Goal: Task Accomplishment & Management: Manage account settings

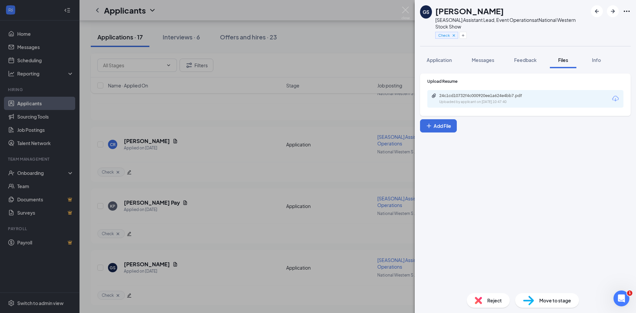
click at [328, 267] on div "GS Grace Scott [SEASONAL] Assistant Lead, Event Operations at National Western …" at bounding box center [318, 156] width 636 height 313
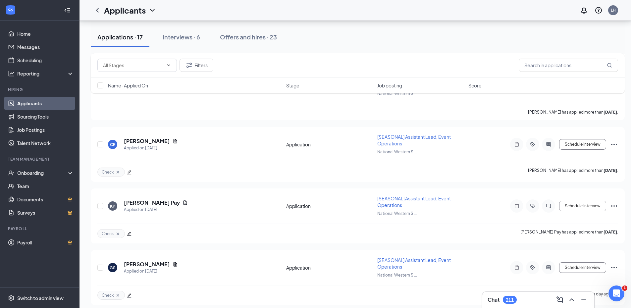
scroll to position [742, 0]
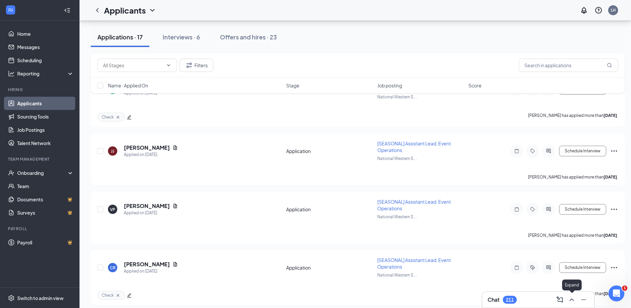
click at [572, 302] on icon "ChevronUp" at bounding box center [571, 300] width 8 height 8
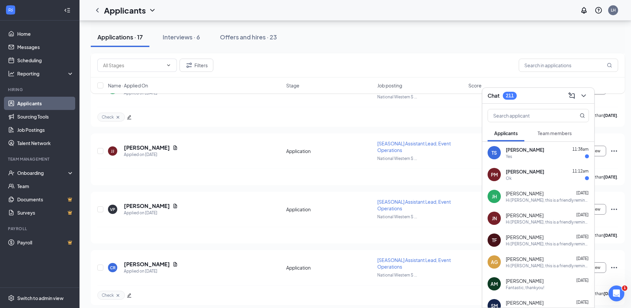
click at [325, 68] on div "Filters" at bounding box center [357, 65] width 520 height 13
click at [586, 97] on icon "ChevronDown" at bounding box center [583, 96] width 8 height 8
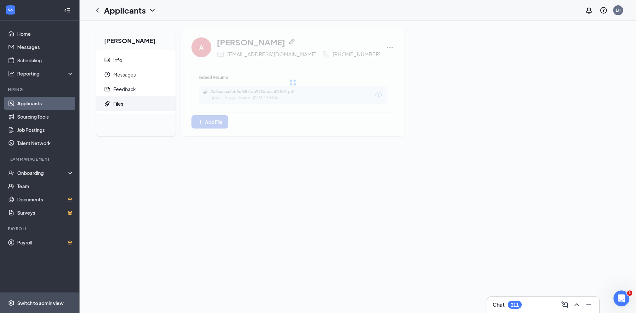
click at [53, 301] on div "Switch to admin view" at bounding box center [40, 303] width 46 height 7
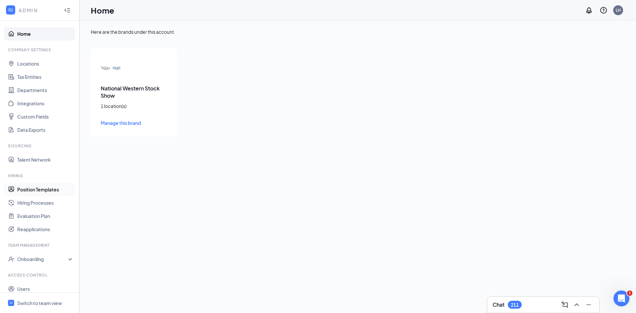
click at [44, 188] on link "Position Templates" at bounding box center [45, 189] width 57 height 13
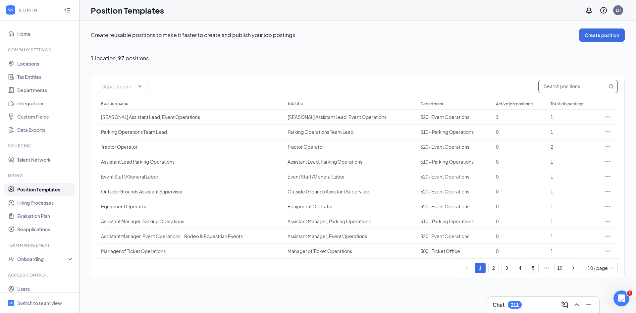
click at [564, 90] on input "text" at bounding box center [572, 86] width 69 height 13
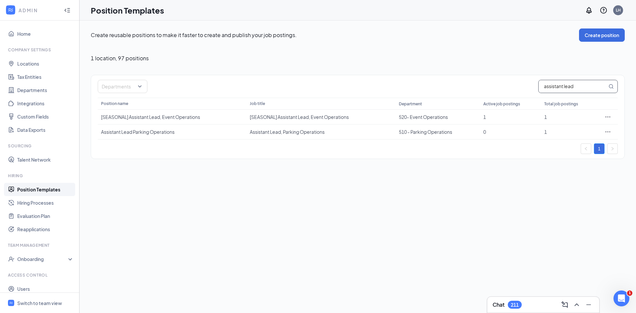
click at [588, 86] on input "assistant lead" at bounding box center [572, 86] width 69 height 13
click at [139, 88] on div at bounding box center [119, 86] width 40 height 11
click at [593, 84] on input "assistant lead" at bounding box center [572, 86] width 69 height 13
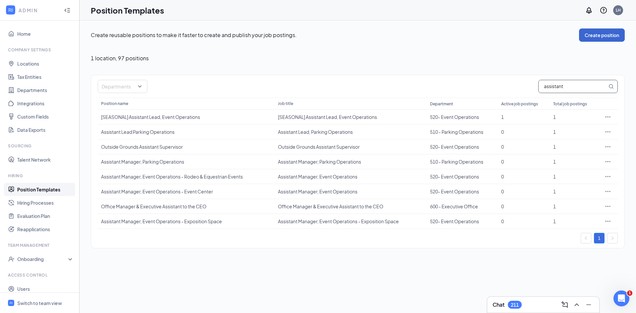
type input "assistant"
click at [602, 35] on button "Create position" at bounding box center [602, 34] width 46 height 13
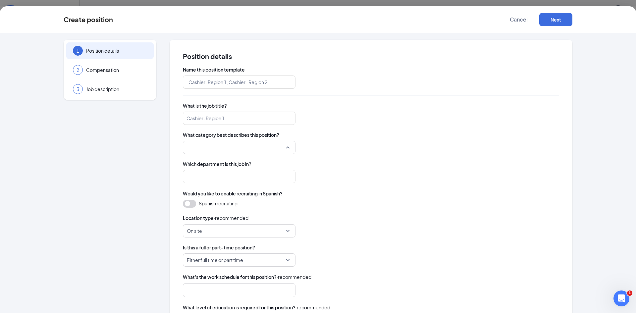
click at [244, 146] on input "search" at bounding box center [237, 147] width 100 height 13
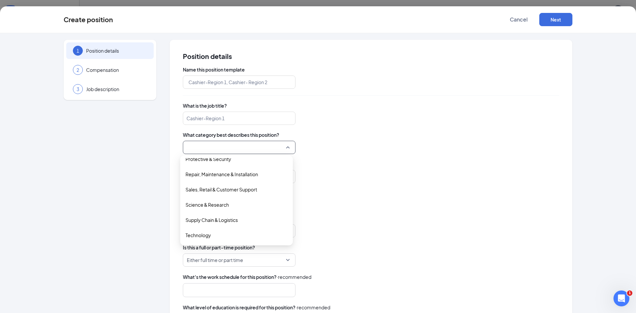
scroll to position [296, 0]
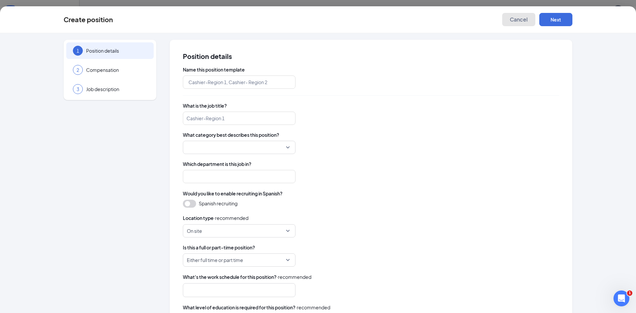
click at [528, 18] on button "Cancel" at bounding box center [518, 19] width 33 height 13
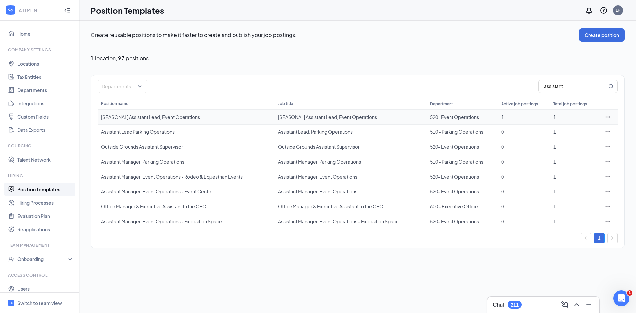
click at [611, 118] on div at bounding box center [607, 117] width 13 height 7
click at [608, 118] on icon "Ellipses" at bounding box center [607, 117] width 7 height 7
click at [566, 148] on span "Duplicate" at bounding box center [559, 146] width 21 height 6
click at [608, 235] on icon "Ellipses" at bounding box center [607, 236] width 7 height 7
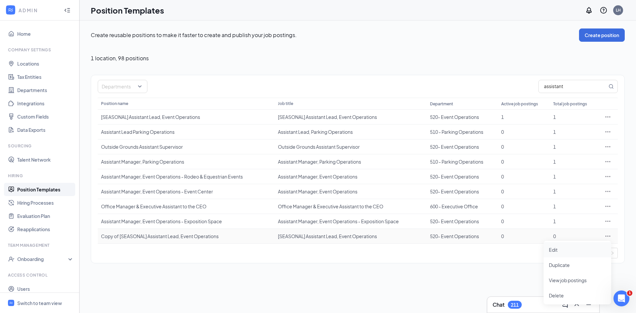
click at [563, 252] on span "Edit" at bounding box center [577, 249] width 57 height 7
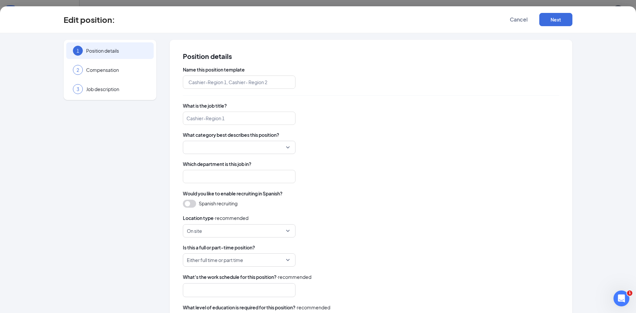
type input "Copy of [SEASONAL] Assistant Lead, Event Operations"
type input "[SEASONAL] Assistant Lead, Event Operations"
type input "520- Event Operations"
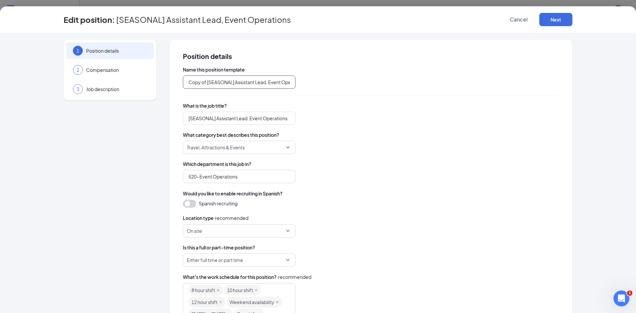
click at [232, 80] on input "Copy of [SEASONAL] Assistant Lead, Event Operations" at bounding box center [239, 81] width 113 height 13
type input "Assistant Lead, Event Operations"
click at [215, 120] on input "[SEASONAL] Assistant Lead, Event Operations" at bounding box center [239, 118] width 113 height 13
type input "Assistant Lead, Event Operations"
click at [430, 211] on div "Name this position template Assistant Lead, Event Operations What is the job ti…" at bounding box center [371, 233] width 376 height 335
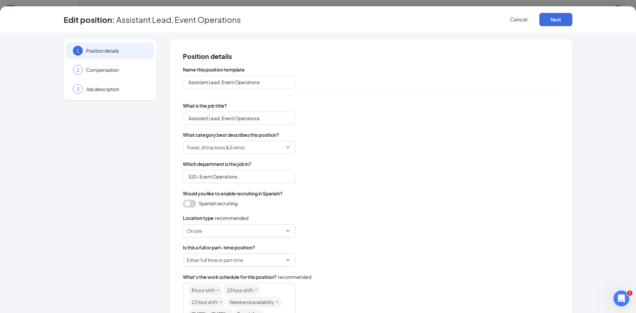
scroll to position [99, 0]
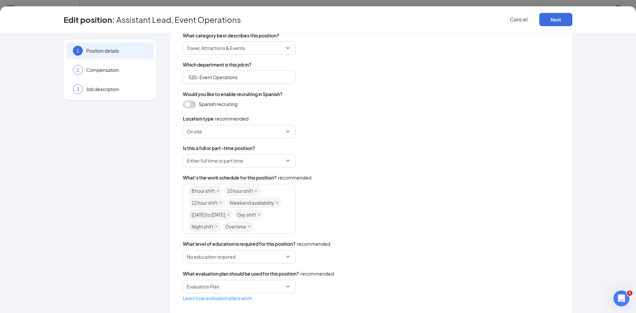
click at [265, 166] on span "Either full time or part time" at bounding box center [236, 160] width 99 height 13
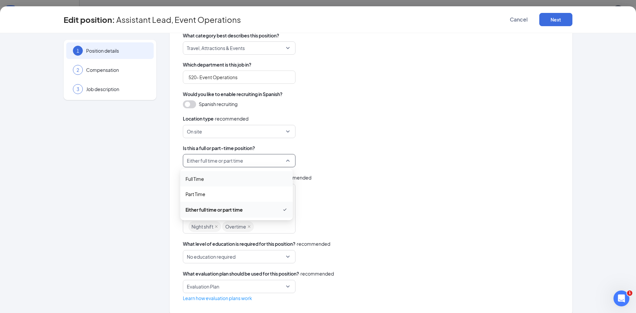
click at [250, 180] on span "Full Time" at bounding box center [236, 178] width 102 height 7
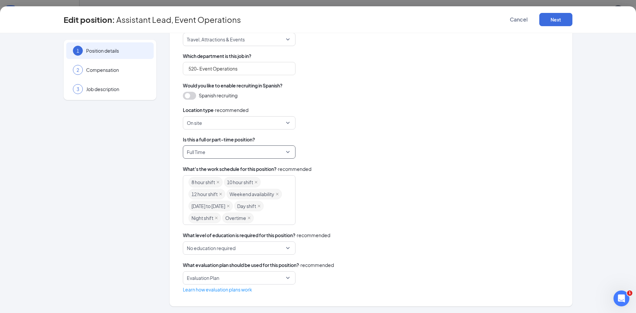
scroll to position [120, 0]
click at [244, 248] on span "No education required" at bounding box center [236, 248] width 99 height 13
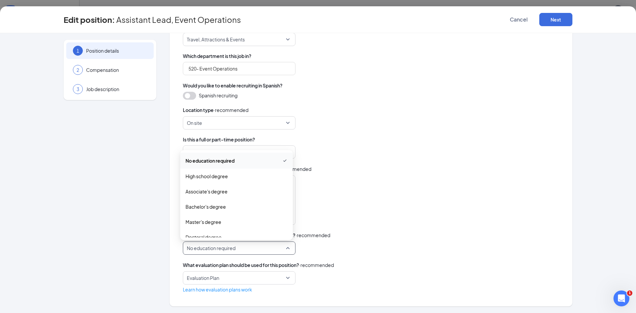
click at [445, 251] on div "No education required none high_school_degree No education required High school…" at bounding box center [371, 247] width 376 height 13
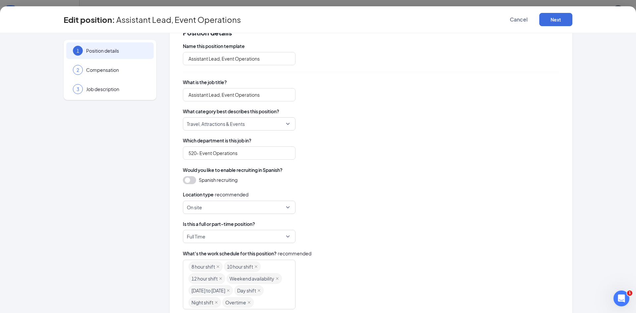
scroll to position [21, 0]
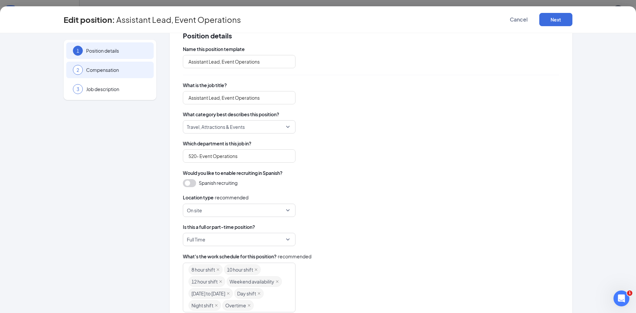
click at [126, 71] on span "Compensation" at bounding box center [116, 70] width 61 height 7
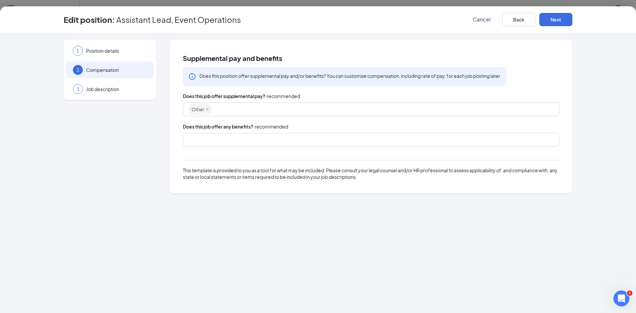
scroll to position [0, 0]
click at [217, 142] on div at bounding box center [367, 139] width 359 height 11
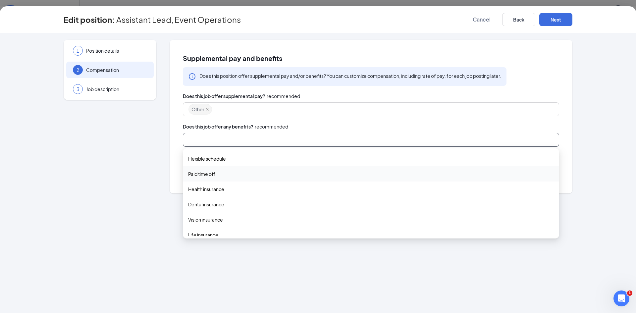
click at [224, 174] on span "Paid time off" at bounding box center [370, 173] width 365 height 7
click at [237, 192] on span "Health insurance" at bounding box center [370, 189] width 365 height 7
click at [238, 208] on span "Dental insurance" at bounding box center [370, 205] width 365 height 7
click at [235, 220] on span "Vision insurance" at bounding box center [370, 221] width 365 height 7
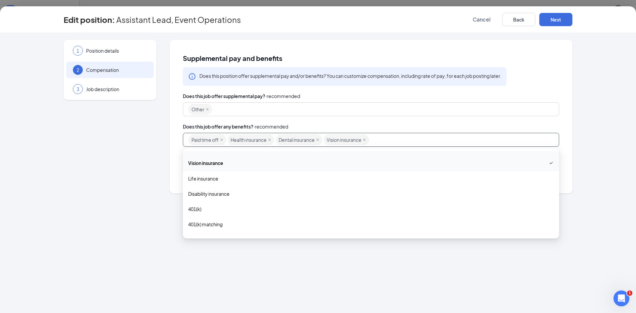
scroll to position [66, 0]
click at [241, 177] on div "Life insurance" at bounding box center [371, 171] width 376 height 15
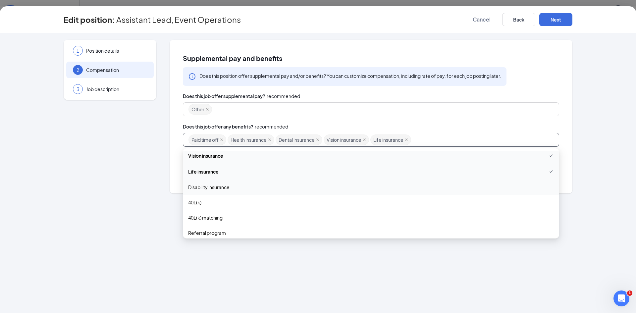
click at [241, 190] on span "Disability insurance" at bounding box center [370, 186] width 365 height 7
click at [236, 205] on span "401(k)" at bounding box center [370, 202] width 365 height 7
click at [443, 128] on div "Does this job offer any benefits? · recommended" at bounding box center [371, 126] width 376 height 7
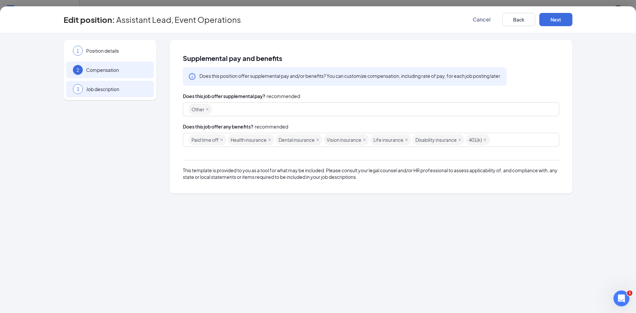
click at [131, 85] on div "3 Job description" at bounding box center [109, 89] width 87 height 17
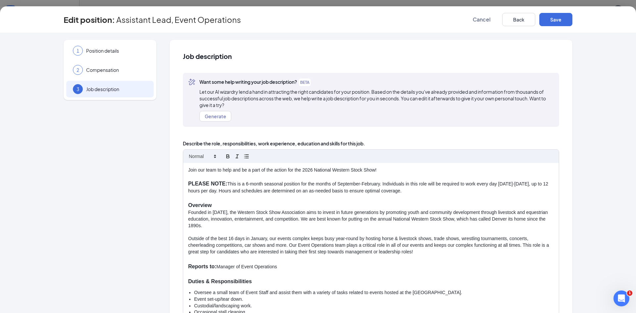
click at [264, 184] on p "PLEASE NOTE: This is a 6-month seasonal position for the months of September-Fe…" at bounding box center [370, 187] width 365 height 14
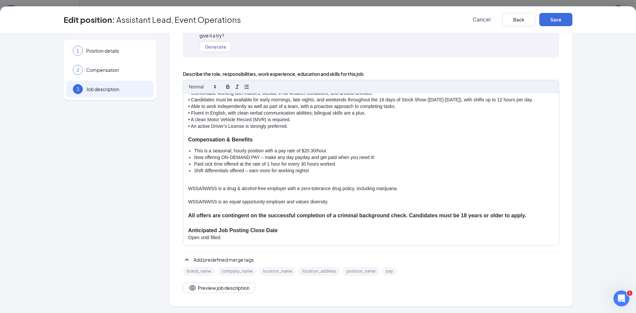
scroll to position [214, 0]
click at [325, 212] on p "All offers are contingent on the successful completion of a criminal background…" at bounding box center [370, 216] width 365 height 8
click at [319, 223] on p at bounding box center [370, 223] width 365 height 8
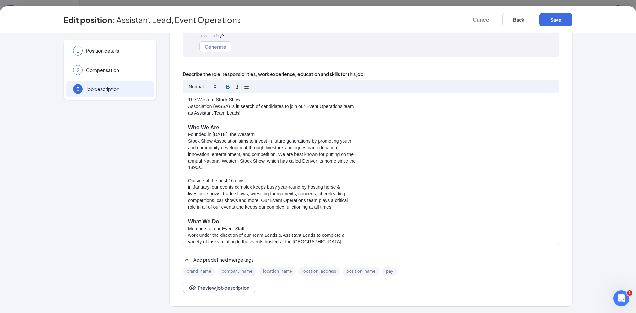
scroll to position [0, 0]
click at [188, 107] on p "Association (WSSA) is in search of candidates to join our Event Operations team" at bounding box center [370, 107] width 365 height 7
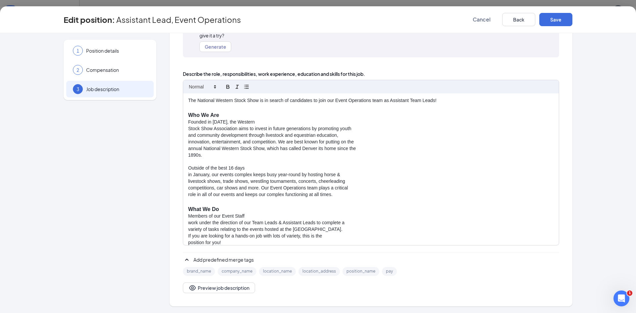
click at [293, 123] on p "Founded in [DATE], the Western" at bounding box center [370, 122] width 365 height 7
click at [188, 125] on p "Founded in [DATE], the Western" at bounding box center [370, 122] width 365 height 7
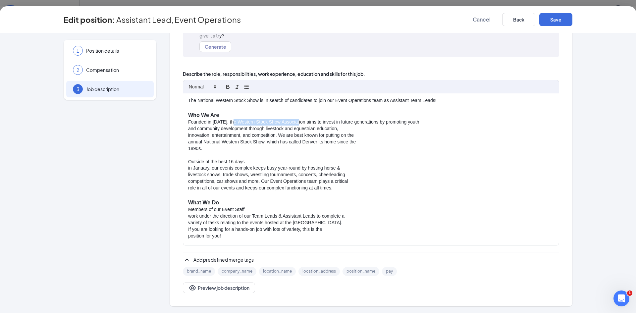
drag, startPoint x: 297, startPoint y: 121, endPoint x: 231, endPoint y: 122, distance: 66.2
click at [231, 122] on p "Founded in [DATE], the Western Stock Show Association aims to invest in future …" at bounding box center [370, 122] width 365 height 7
click at [188, 132] on p "and community development through livestock and equestrian education," at bounding box center [370, 128] width 365 height 7
click at [188, 132] on p "innovation, entertainment, and competition. We are best known for putting on the" at bounding box center [370, 135] width 365 height 7
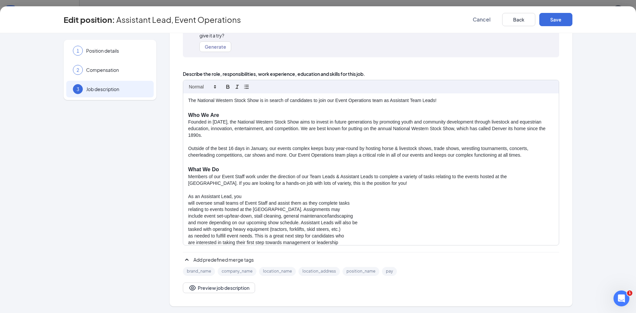
click at [188, 203] on p "will oversee small teams of Event Staff and assist them as they complete tasks" at bounding box center [370, 203] width 365 height 7
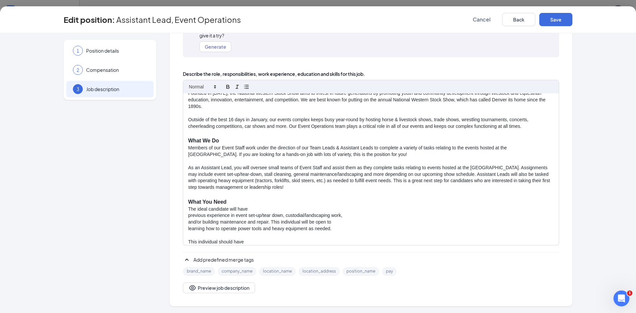
scroll to position [66, 0]
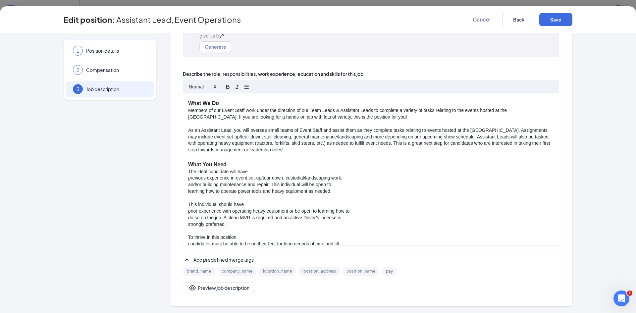
click at [275, 173] on p "The ideal candidate will have" at bounding box center [370, 172] width 365 height 7
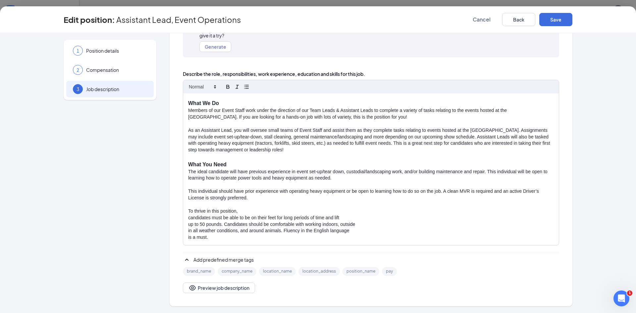
click at [255, 207] on p at bounding box center [370, 204] width 365 height 7
click at [253, 210] on p "To thrive in this position," at bounding box center [370, 211] width 365 height 7
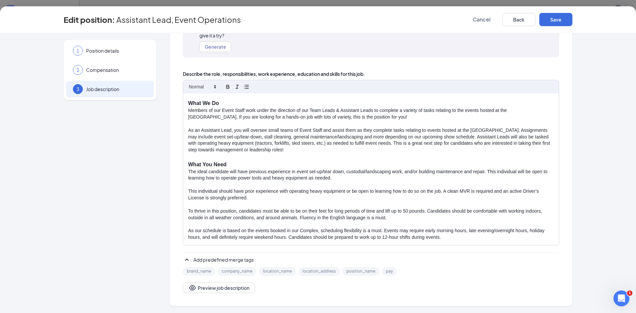
scroll to position [95, 0]
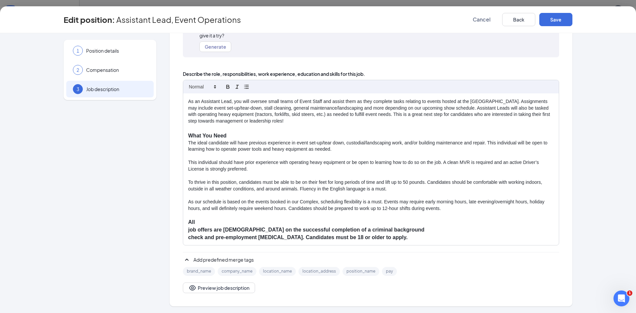
click at [185, 231] on div "The National Western Stock Show is in search of candidates to join our Event Op…" at bounding box center [370, 169] width 375 height 152
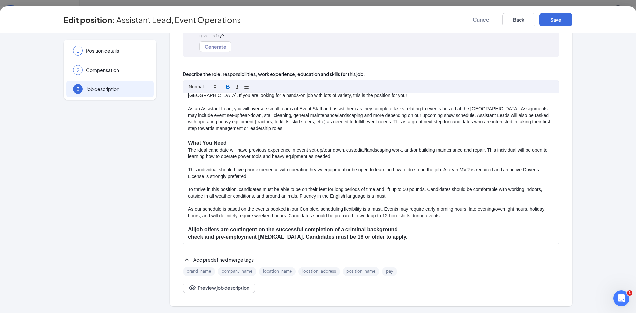
scroll to position [88, 0]
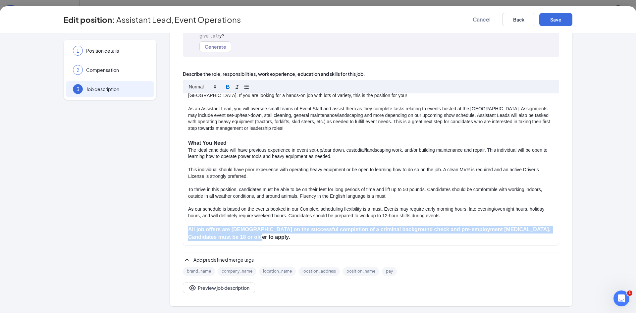
drag, startPoint x: 240, startPoint y: 239, endPoint x: 187, endPoint y: 229, distance: 53.8
click at [188, 229] on p "All job offers are [DEMOGRAPHIC_DATA] on the successful completion of a crimina…" at bounding box center [370, 233] width 365 height 15
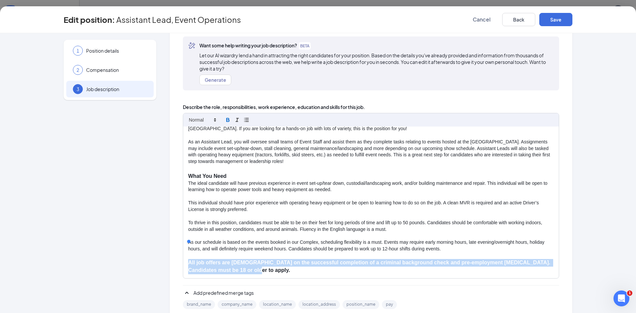
scroll to position [70, 0]
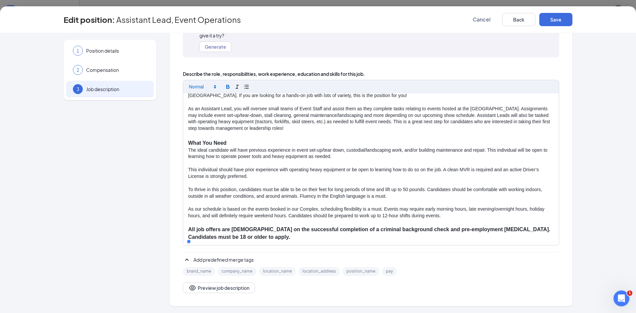
click at [209, 86] on span at bounding box center [202, 87] width 32 height 8
click at [267, 240] on p "All job offers are [DEMOGRAPHIC_DATA] on the successful completion of a crimina…" at bounding box center [370, 233] width 365 height 15
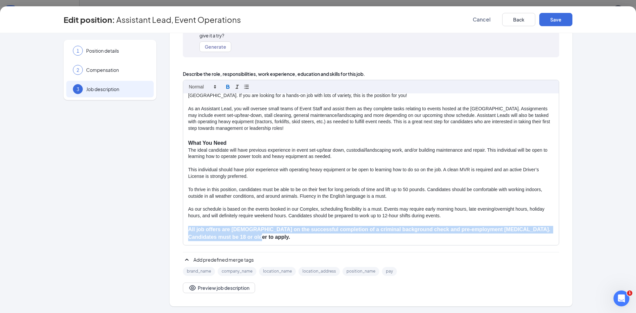
drag, startPoint x: 243, startPoint y: 239, endPoint x: 181, endPoint y: 228, distance: 63.2
click at [183, 228] on div "The National Western Stock Show is in search of candidates to join our Event Op…" at bounding box center [370, 169] width 375 height 152
click at [243, 244] on div "The National Western Stock Show is in search of candidates to join our Event Op…" at bounding box center [370, 169] width 375 height 152
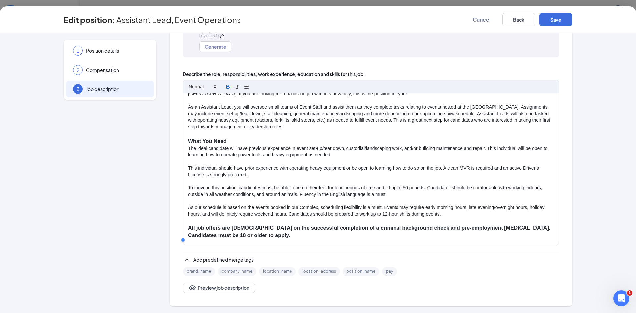
scroll to position [97, 0]
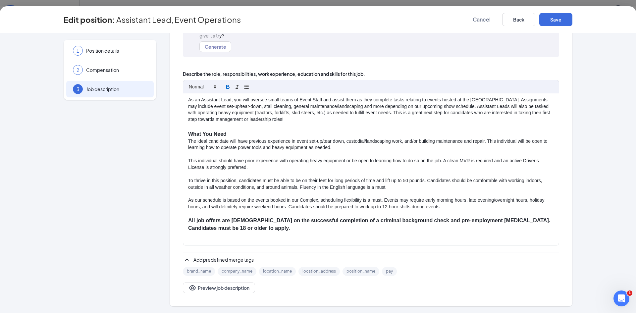
click at [325, 239] on p "﻿" at bounding box center [370, 242] width 365 height 8
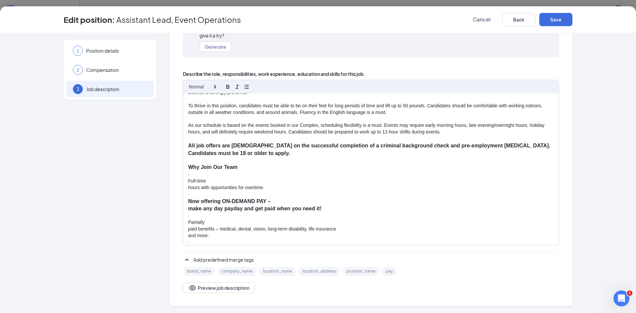
scroll to position [144, 0]
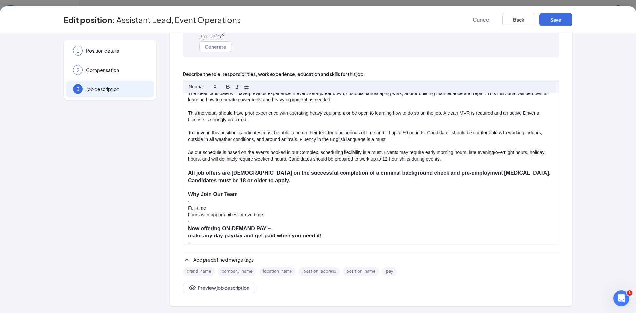
click at [188, 204] on p "·" at bounding box center [370, 201] width 365 height 7
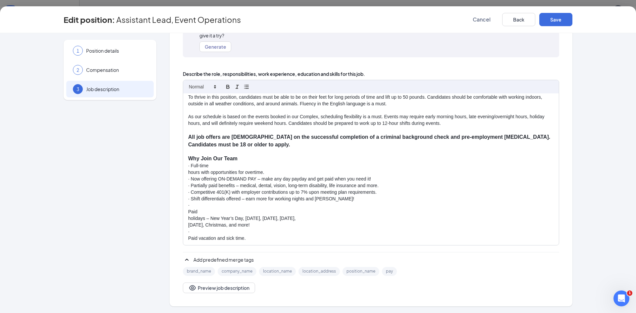
scroll to position [181, 0]
click at [189, 166] on p "· Full-time" at bounding box center [370, 165] width 365 height 7
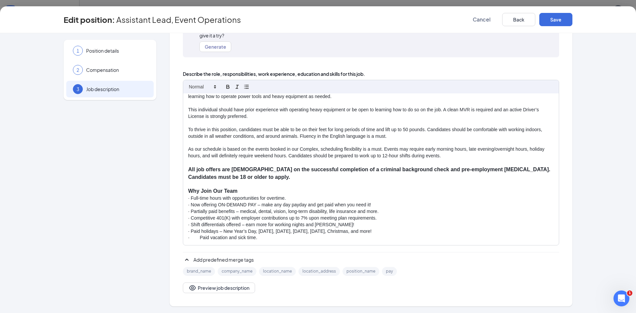
scroll to position [148, 0]
click at [312, 236] on p "· Paid vacation and sick time." at bounding box center [370, 237] width 365 height 7
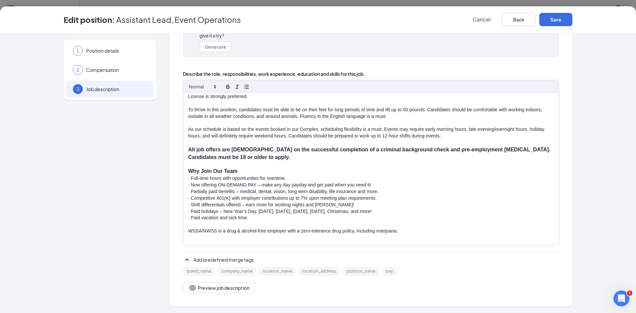
scroll to position [169, 0]
click at [252, 239] on p at bounding box center [370, 242] width 365 height 7
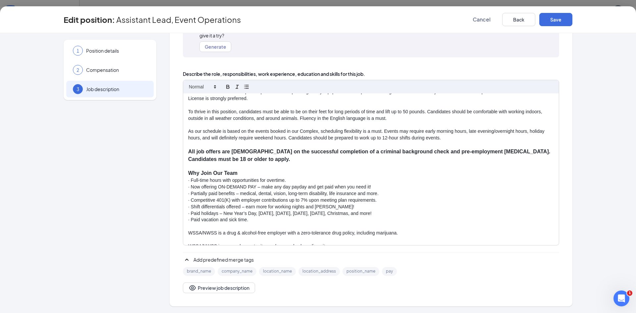
scroll to position [174, 0]
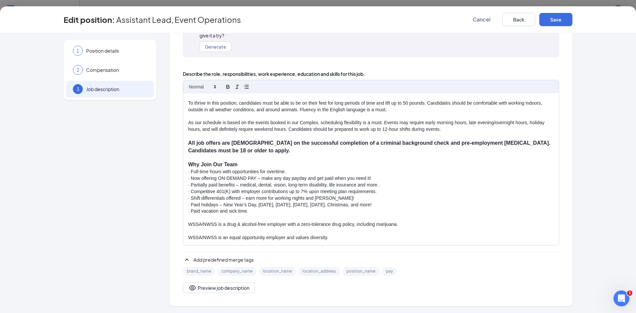
click at [252, 218] on p at bounding box center [370, 218] width 365 height 7
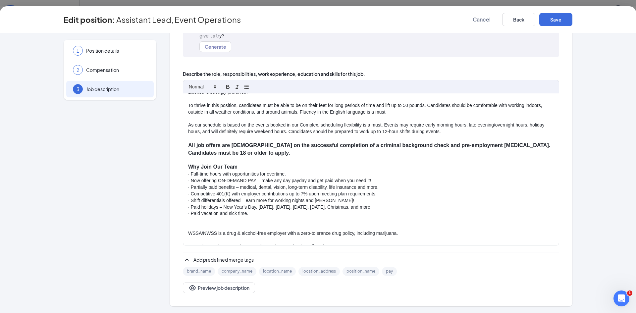
scroll to position [181, 0]
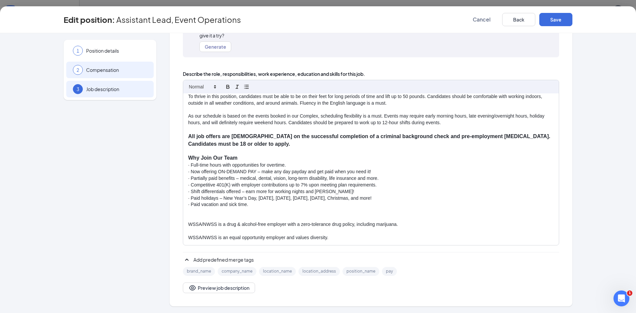
click at [110, 67] on span "Compensation" at bounding box center [116, 70] width 61 height 7
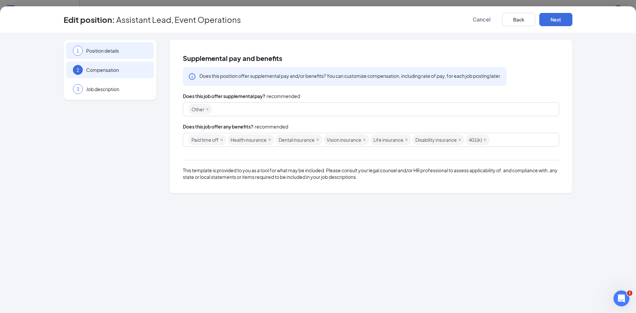
click at [110, 53] on span "Position details" at bounding box center [116, 50] width 61 height 7
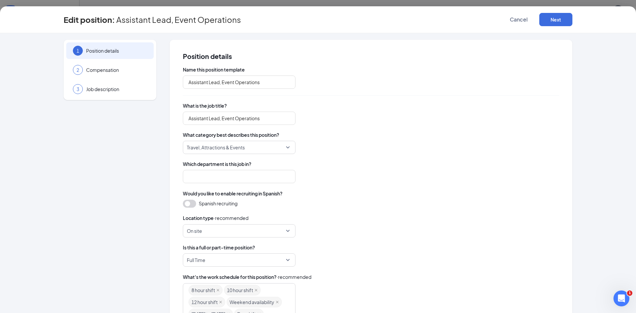
type input "520- Event Operations"
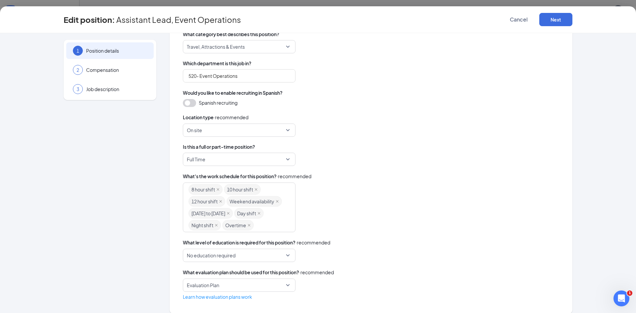
scroll to position [120, 0]
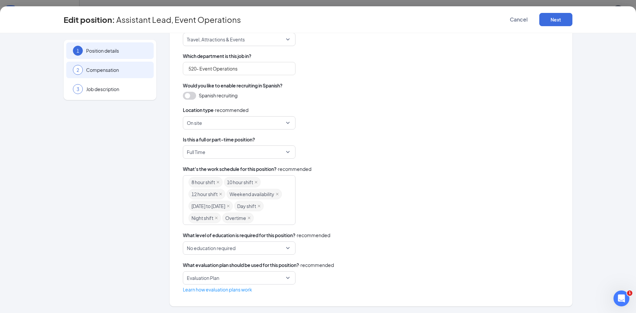
click at [114, 63] on div "2 Compensation" at bounding box center [109, 70] width 87 height 17
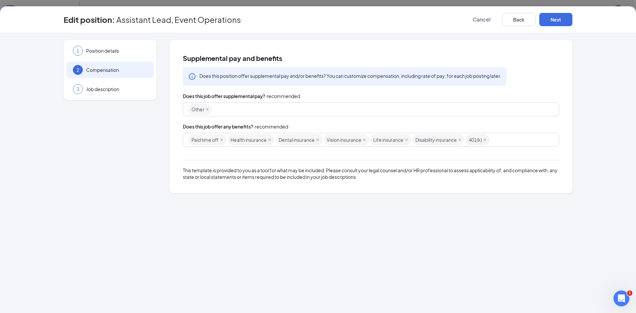
click at [134, 99] on div "1 Position details 2 Compensation 3 Job description" at bounding box center [110, 70] width 93 height 60
click at [133, 94] on div "3 Job description" at bounding box center [109, 89] width 87 height 17
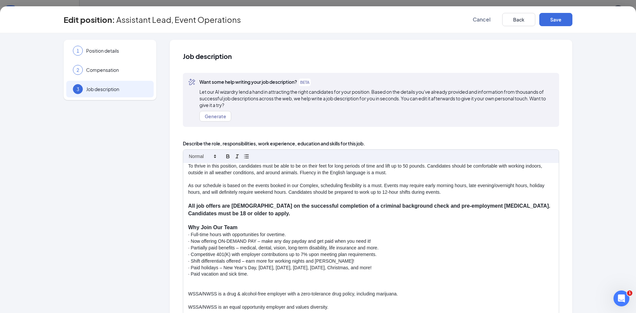
scroll to position [70, 0]
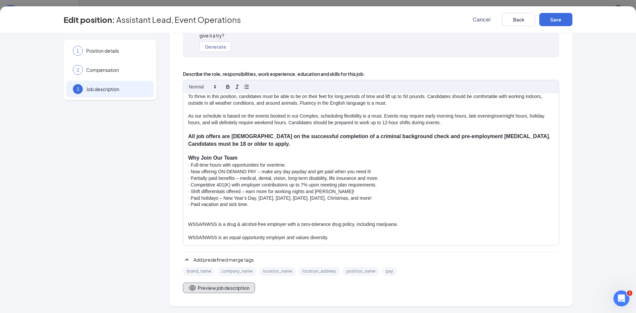
click at [224, 286] on button "Preview job description" at bounding box center [219, 287] width 72 height 11
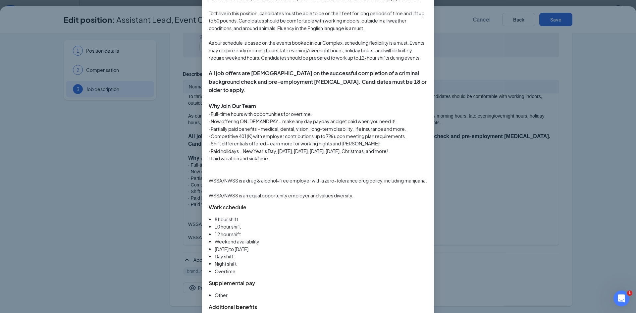
scroll to position [474, 0]
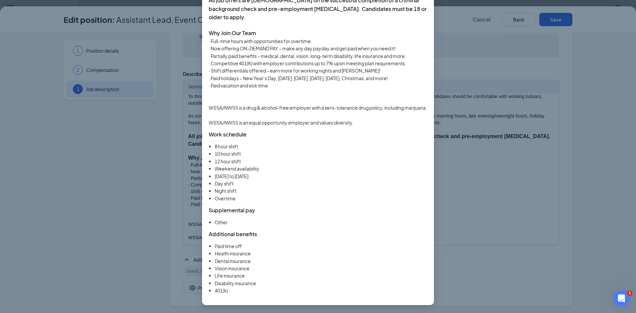
click at [464, 77] on div "Job description preview This is a general preview of how your job description w…" at bounding box center [318, 156] width 636 height 313
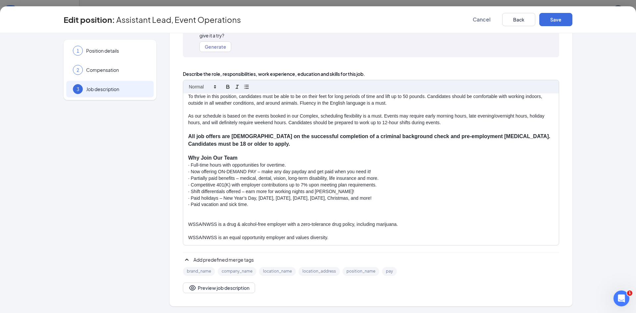
scroll to position [441, 0]
click at [237, 218] on p at bounding box center [370, 218] width 365 height 7
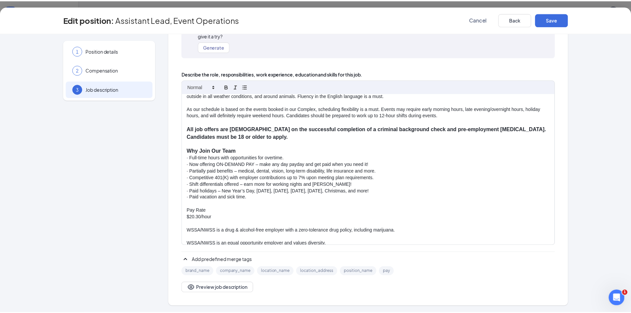
scroll to position [194, 0]
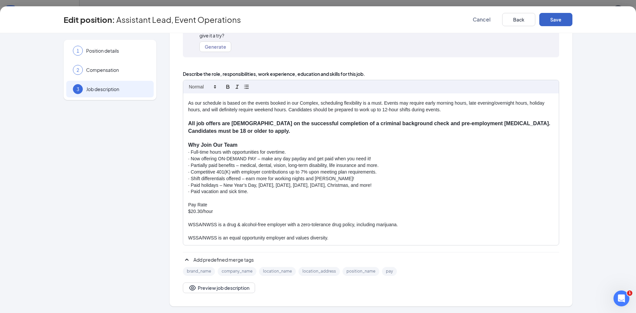
click at [553, 25] on button "Save" at bounding box center [555, 19] width 33 height 13
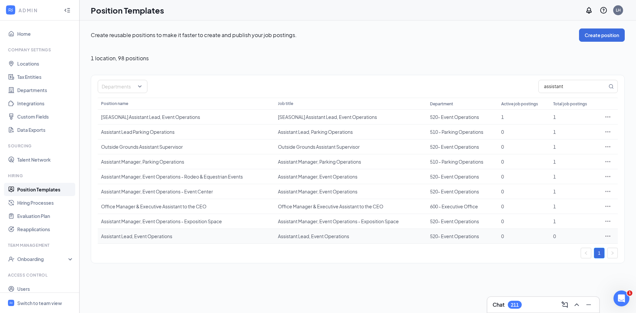
click at [609, 236] on icon "Ellipses" at bounding box center [607, 236] width 7 height 7
click at [37, 204] on link "Hiring Processes" at bounding box center [45, 202] width 57 height 13
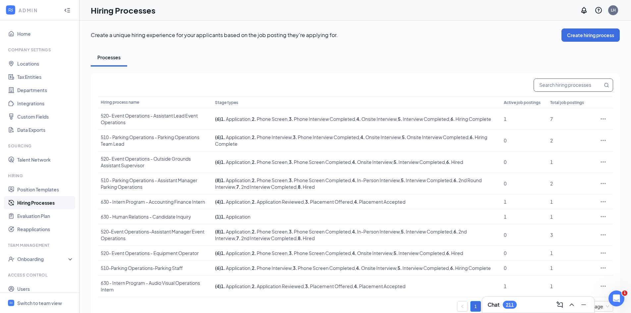
click at [590, 82] on input "text" at bounding box center [568, 85] width 69 height 13
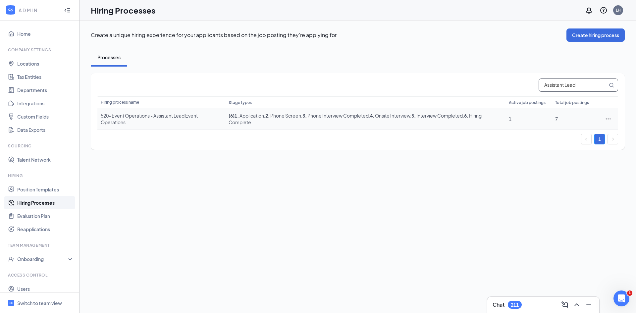
type input "Assistant Lead"
click at [609, 117] on icon "Ellipses" at bounding box center [608, 119] width 7 height 7
click at [567, 133] on span "Edit" at bounding box center [577, 132] width 57 height 7
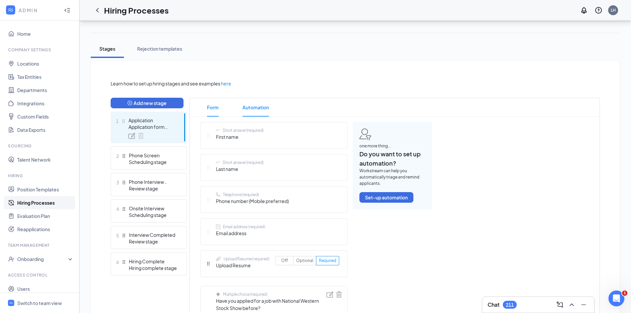
scroll to position [99, 0]
click at [251, 136] on span "First name" at bounding box center [240, 136] width 48 height 7
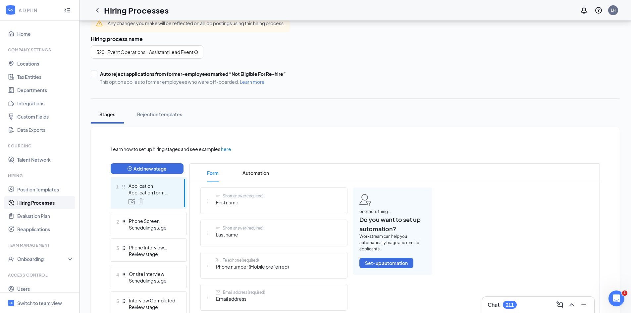
scroll to position [33, 0]
click at [144, 234] on div "2 Phone Screen Scheduling stage" at bounding box center [149, 223] width 76 height 23
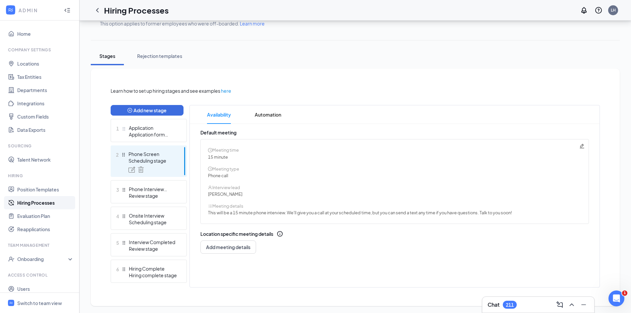
scroll to position [93, 0]
click at [135, 194] on div "Review stage" at bounding box center [153, 194] width 48 height 7
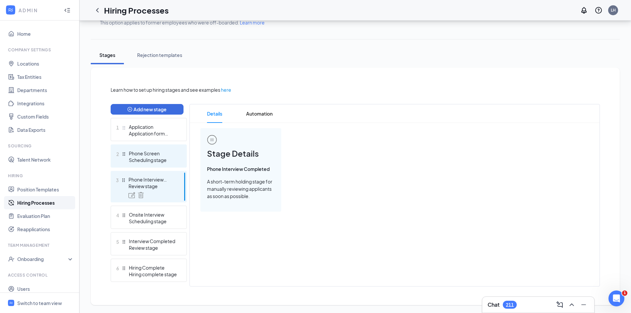
click at [164, 165] on div "2 Phone Screen Scheduling stage" at bounding box center [149, 155] width 76 height 23
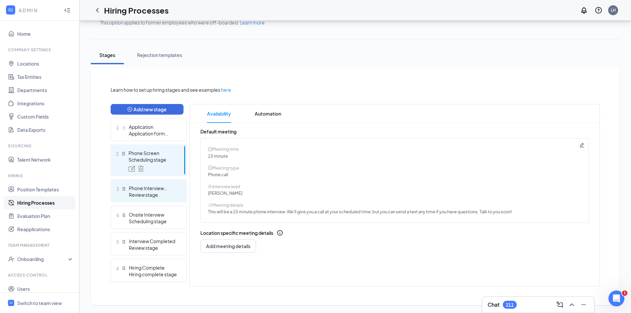
click at [143, 189] on div "Phone Interview Completed" at bounding box center [153, 188] width 48 height 7
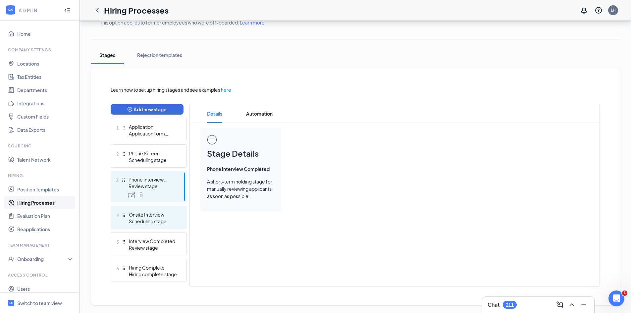
click at [139, 216] on div "Onsite Interview" at bounding box center [153, 214] width 48 height 7
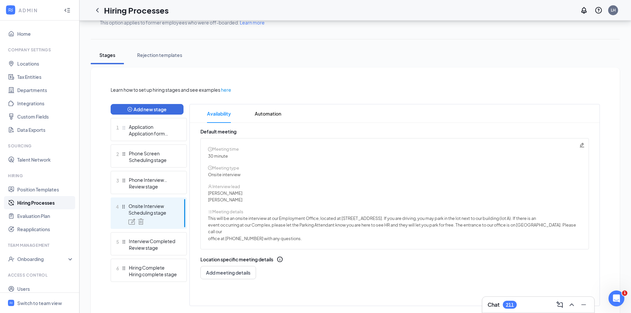
click at [584, 144] on div "Meeting time 30 minute Meeting type Onsite interview Interview lead [PERSON_NAM…" at bounding box center [394, 193] width 388 height 111
click at [583, 146] on icon "Pencil" at bounding box center [581, 144] width 5 height 5
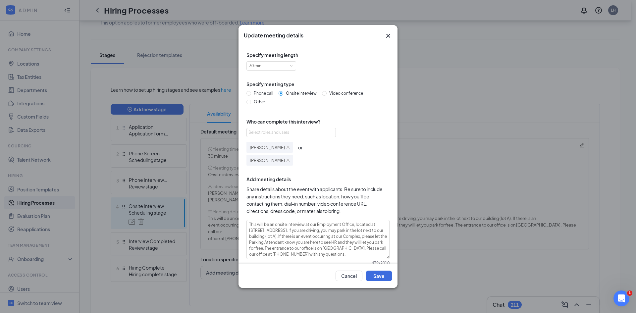
click at [286, 146] on img at bounding box center [287, 147] width 3 height 3
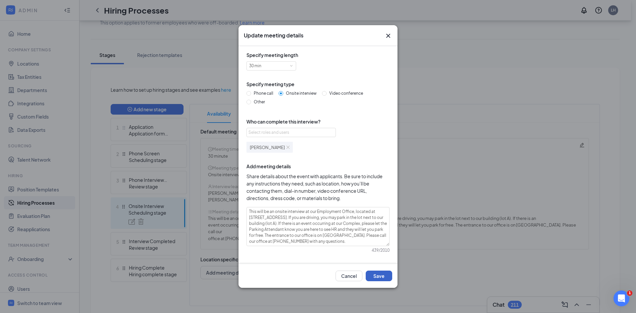
click at [375, 273] on button "Save" at bounding box center [378, 275] width 26 height 11
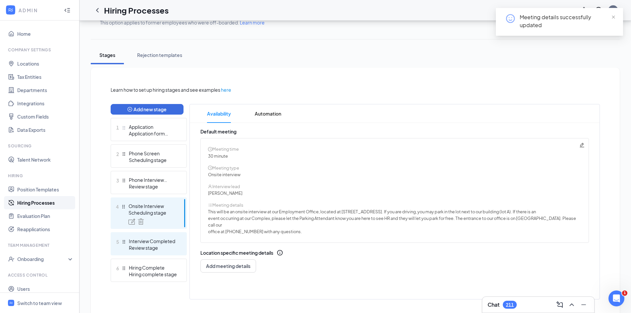
click at [143, 244] on div "Interview Completed" at bounding box center [153, 241] width 48 height 7
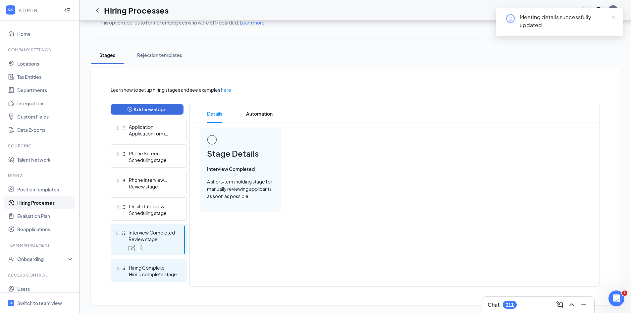
click at [145, 265] on div "Hiring Complete" at bounding box center [153, 267] width 48 height 7
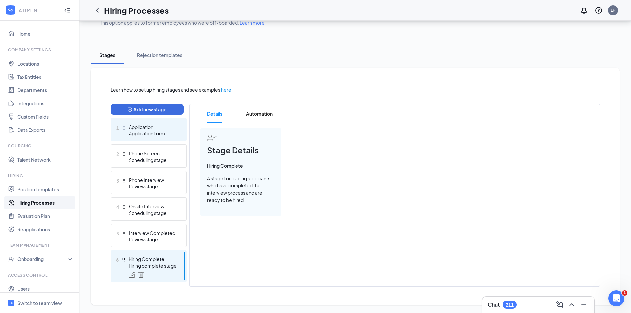
click at [140, 133] on div "Application form stage" at bounding box center [153, 133] width 48 height 7
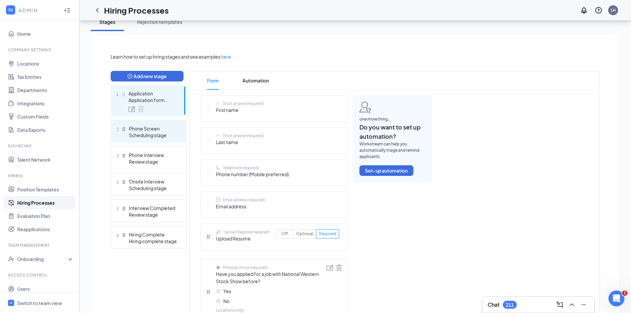
click at [147, 125] on div "2 Phone Screen Scheduling stage" at bounding box center [149, 131] width 76 height 23
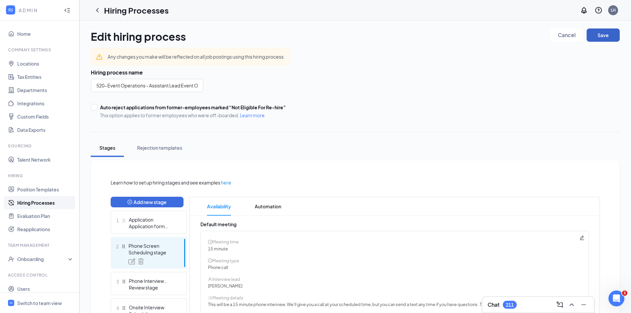
click at [607, 33] on button "Save" at bounding box center [602, 34] width 33 height 13
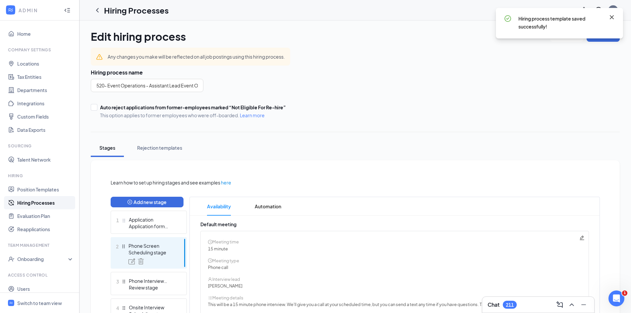
click at [611, 18] on icon "Cross" at bounding box center [611, 17] width 4 height 4
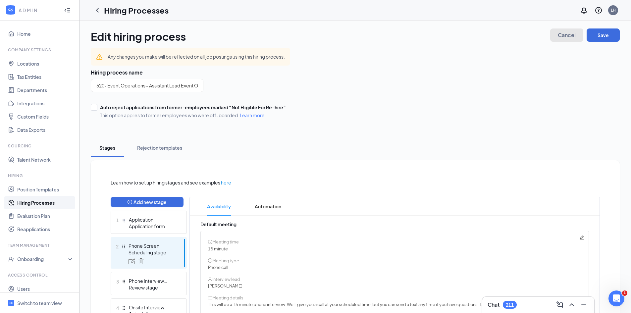
click at [570, 36] on span "Cancel" at bounding box center [567, 35] width 18 height 5
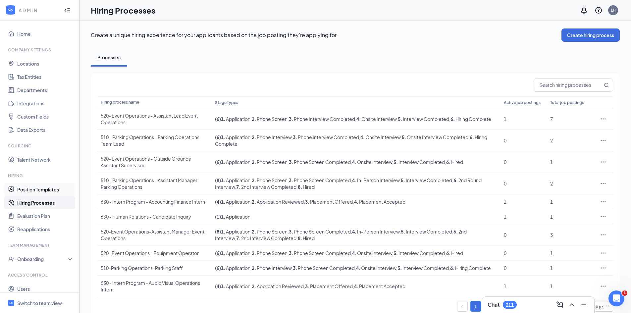
click at [33, 192] on link "Position Templates" at bounding box center [45, 189] width 57 height 13
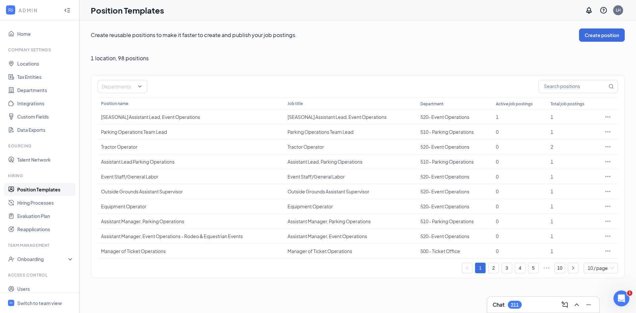
click at [561, 94] on div "Departments Position name Job title Department Active job postings Total job po…" at bounding box center [358, 176] width 520 height 193
click at [563, 90] on input "text" at bounding box center [572, 86] width 69 height 13
type input "assistant"
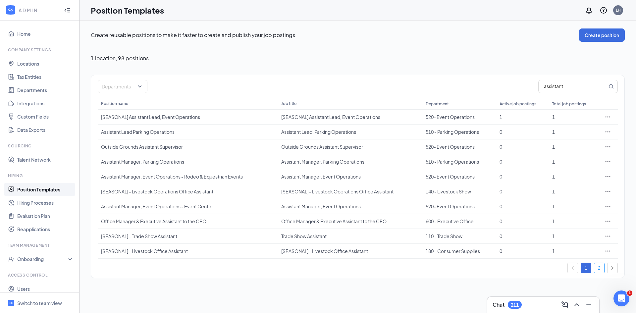
click at [602, 269] on link "2" at bounding box center [599, 268] width 10 height 10
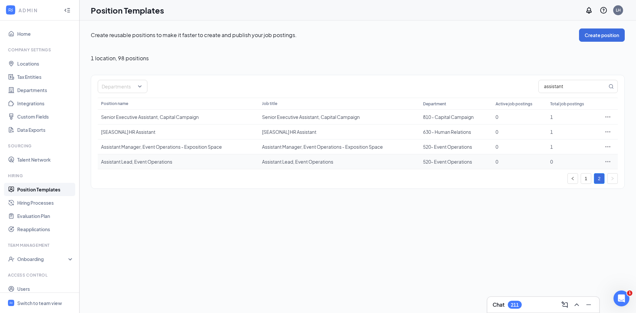
click at [605, 158] on icon "Ellipses" at bounding box center [607, 161] width 7 height 7
click at [580, 179] on li "Edit" at bounding box center [577, 175] width 68 height 15
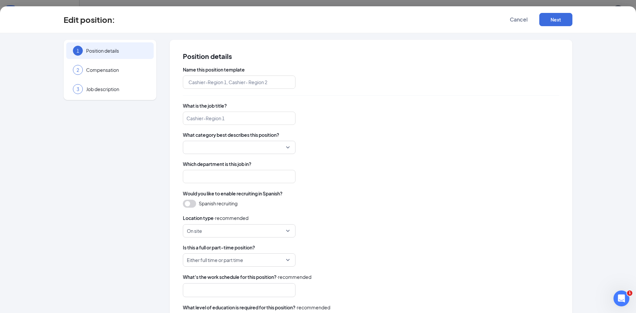
type input "Assistant Lead, Event Operations"
type input "520- Event Operations"
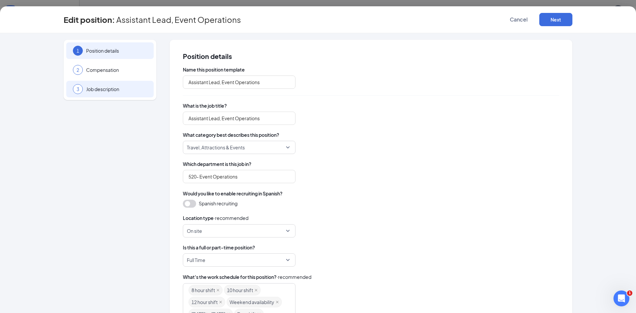
click at [107, 87] on span "Job description" at bounding box center [116, 89] width 61 height 7
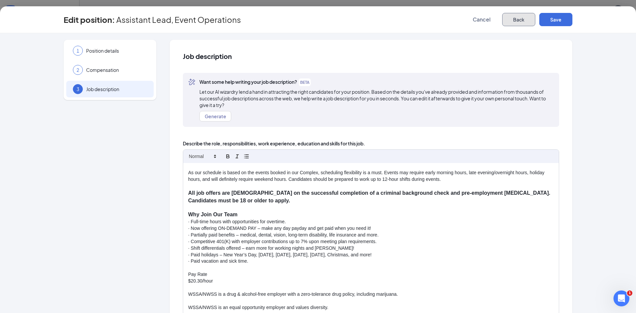
click at [516, 19] on button "Back" at bounding box center [518, 19] width 33 height 13
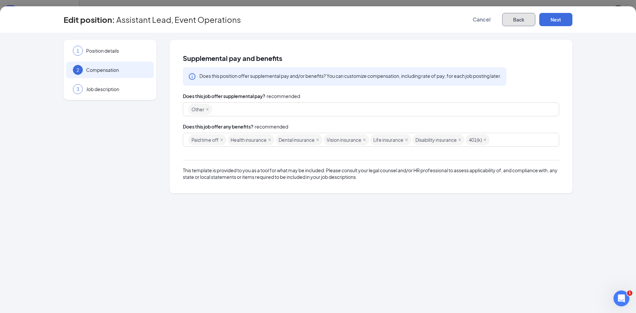
click at [522, 19] on button "Back" at bounding box center [518, 19] width 33 height 13
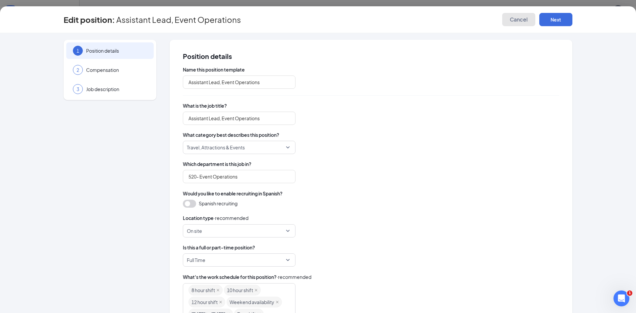
click at [510, 20] on span "Cancel" at bounding box center [519, 19] width 18 height 7
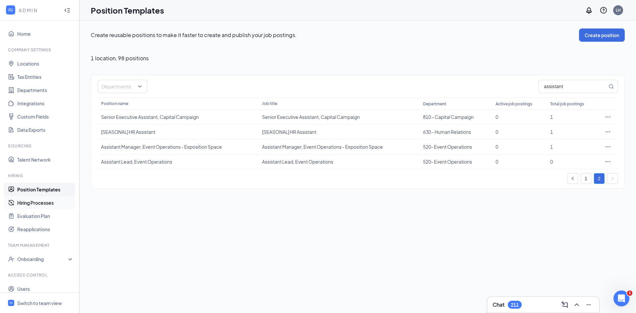
click at [47, 207] on link "Hiring Processes" at bounding box center [45, 202] width 57 height 13
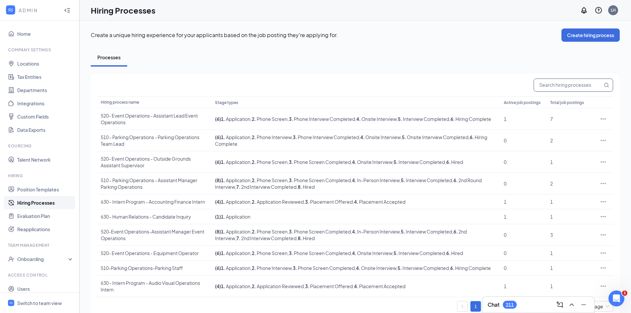
click at [555, 81] on input "text" at bounding box center [568, 85] width 69 height 13
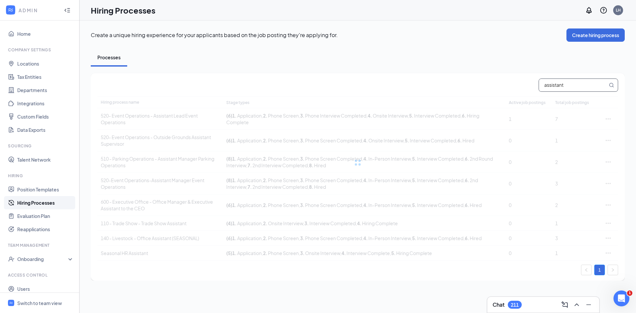
type input "assistant"
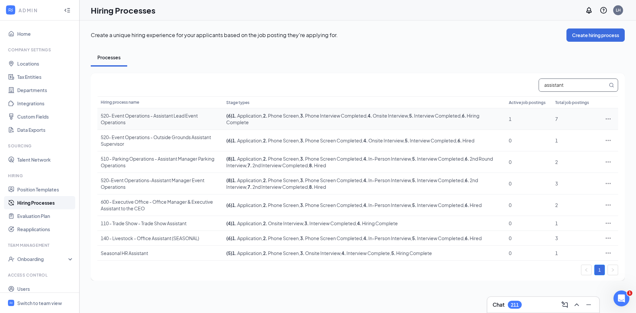
click at [608, 120] on icon "Ellipses" at bounding box center [608, 119] width 7 height 7
click at [37, 301] on div "Switch to team view" at bounding box center [39, 303] width 45 height 7
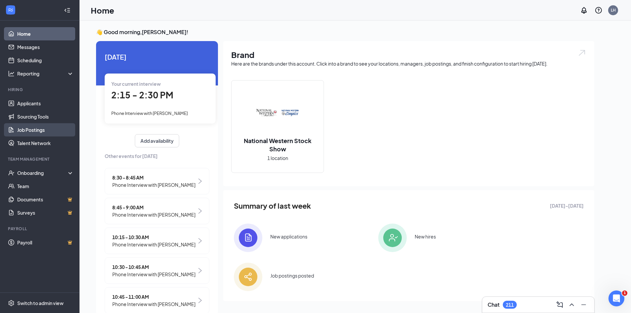
click at [38, 126] on link "Job Postings" at bounding box center [45, 129] width 57 height 13
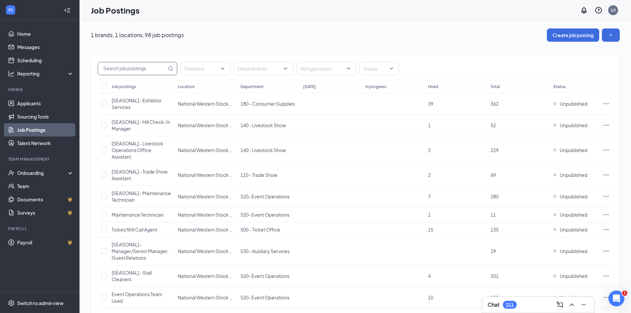
click at [136, 71] on input "text" at bounding box center [132, 68] width 69 height 13
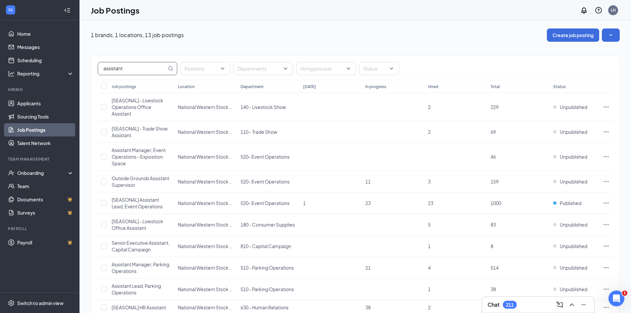
click at [165, 65] on input "assistant" at bounding box center [132, 68] width 69 height 13
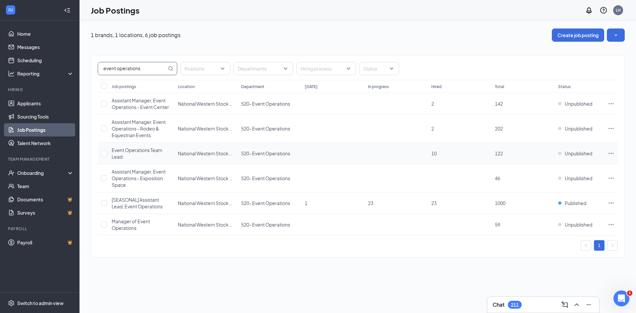
type input "event operations"
click at [607, 155] on td at bounding box center [610, 154] width 13 height 22
click at [613, 153] on icon "Ellipses" at bounding box center [611, 153] width 7 height 7
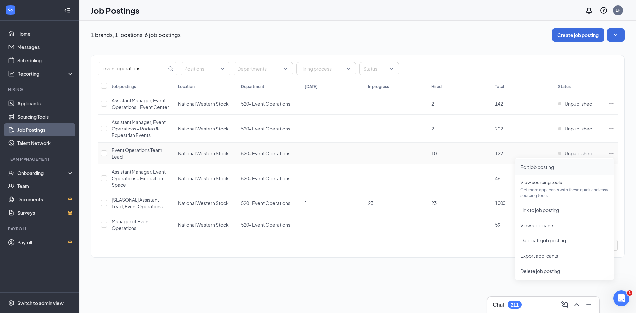
click at [589, 164] on span "Edit job posting" at bounding box center [564, 166] width 89 height 7
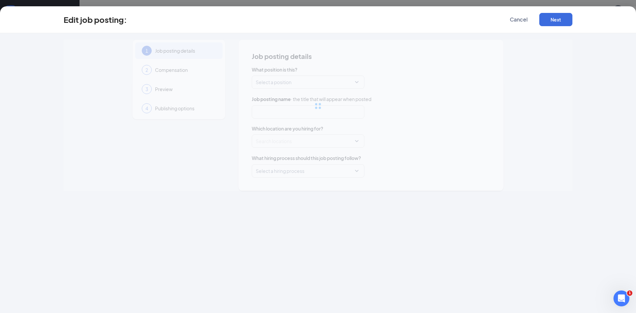
type input "Event Operations Team Lead"
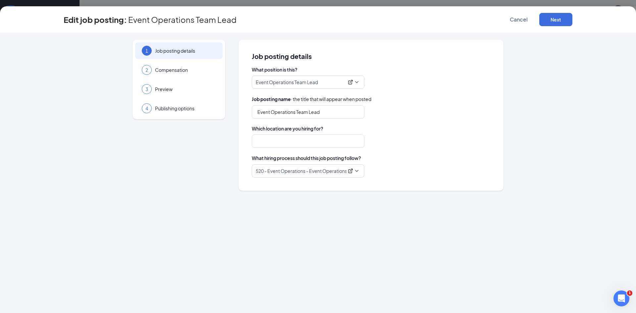
type input "National Western Stock Show"
click at [194, 75] on div "2 Compensation" at bounding box center [178, 70] width 87 height 17
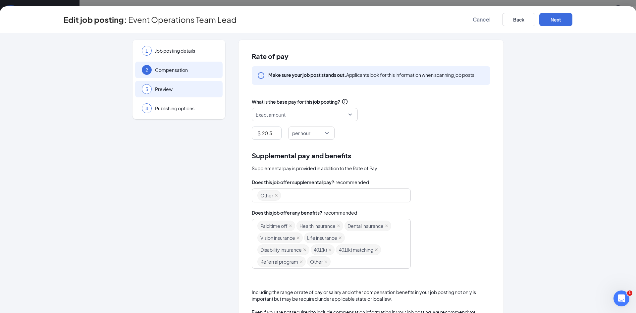
click at [187, 88] on span "Preview" at bounding box center [185, 89] width 61 height 7
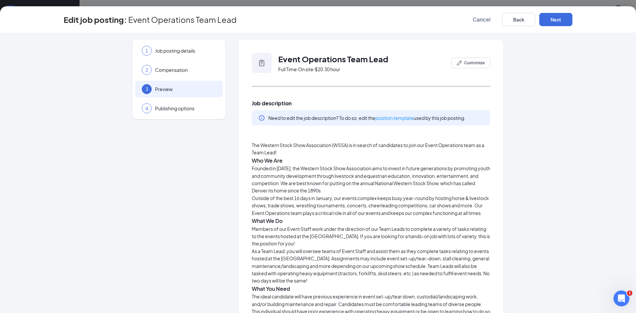
click at [187, 97] on div "3 Preview" at bounding box center [178, 89] width 87 height 17
click at [510, 19] on button "Back" at bounding box center [518, 19] width 33 height 13
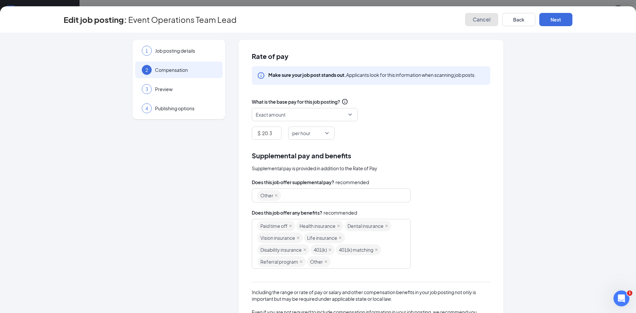
click at [480, 19] on span "Cancel" at bounding box center [481, 19] width 18 height 7
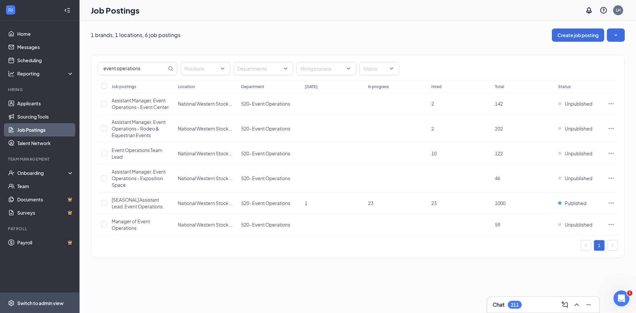
click at [30, 296] on span "Switch to admin view" at bounding box center [45, 303] width 57 height 20
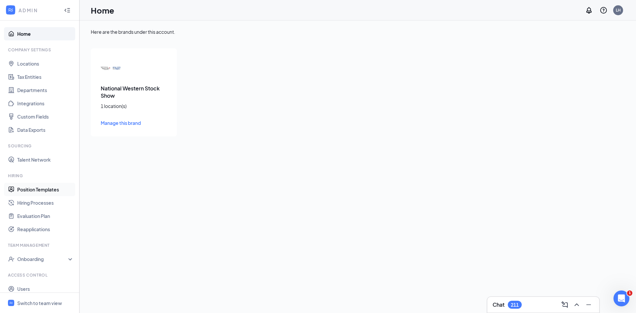
click at [38, 192] on link "Position Templates" at bounding box center [45, 189] width 57 height 13
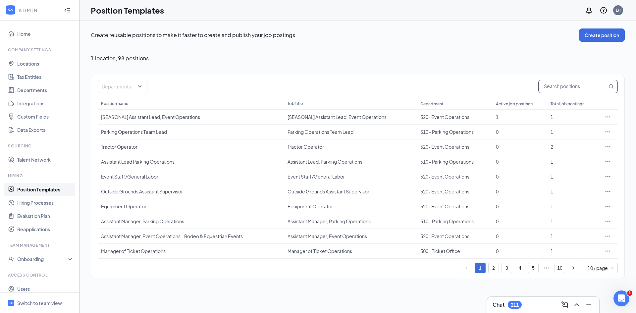
click at [569, 91] on input "text" at bounding box center [572, 86] width 69 height 13
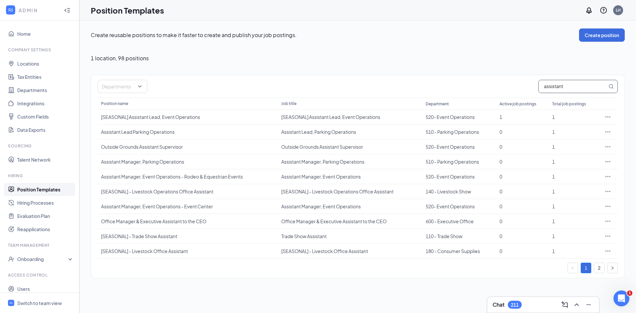
type input "assistant"
click at [553, 84] on input "assistant" at bounding box center [572, 86] width 69 height 13
click at [601, 267] on link "2" at bounding box center [599, 268] width 10 height 10
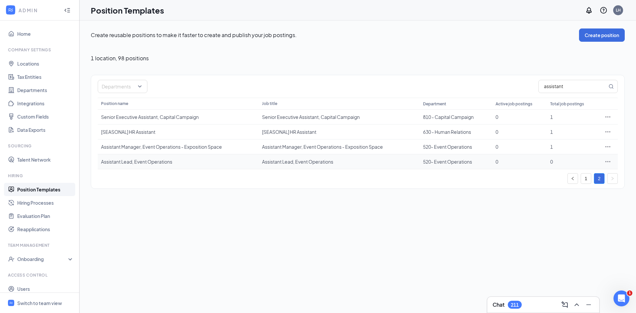
click at [606, 161] on icon "Ellipses" at bounding box center [607, 161] width 7 height 7
click at [559, 173] on span "Edit" at bounding box center [577, 174] width 57 height 7
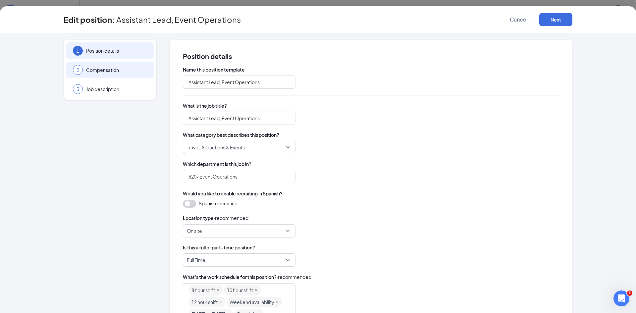
click at [118, 73] on span "Compensation" at bounding box center [116, 70] width 61 height 7
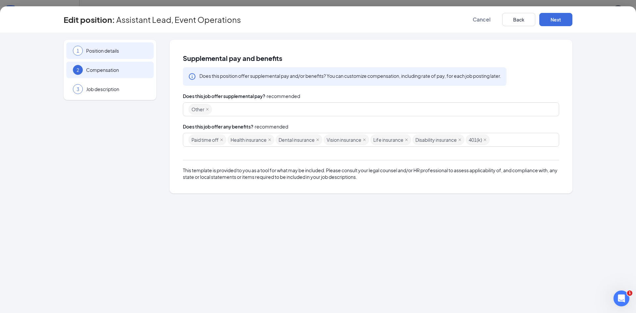
click at [124, 53] on span "Position details" at bounding box center [116, 50] width 61 height 7
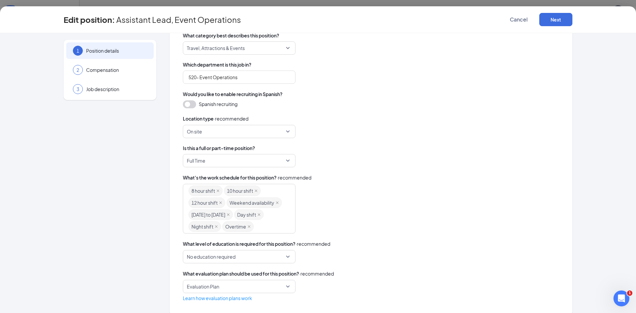
scroll to position [120, 0]
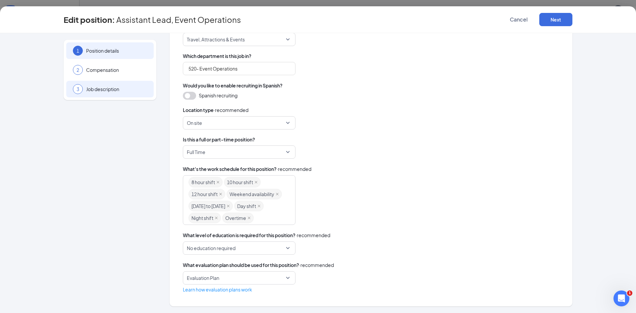
click at [113, 93] on div "3 Job description" at bounding box center [109, 89] width 87 height 17
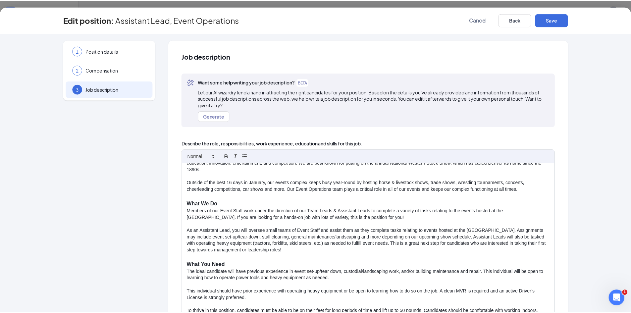
scroll to position [28, 0]
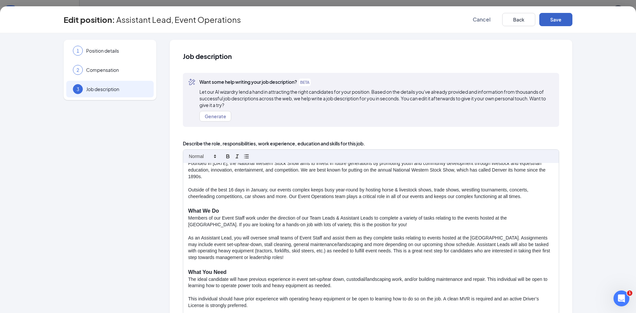
click at [556, 22] on button "Save" at bounding box center [555, 19] width 33 height 13
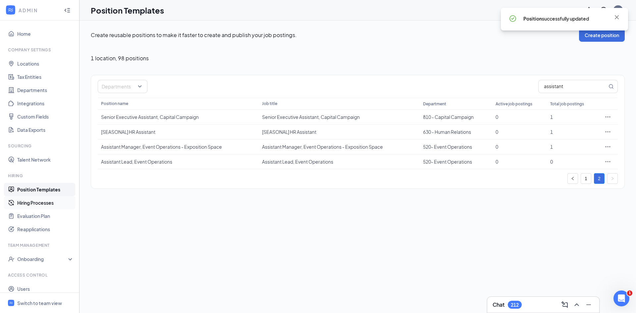
click at [35, 203] on link "Hiring Processes" at bounding box center [45, 202] width 57 height 13
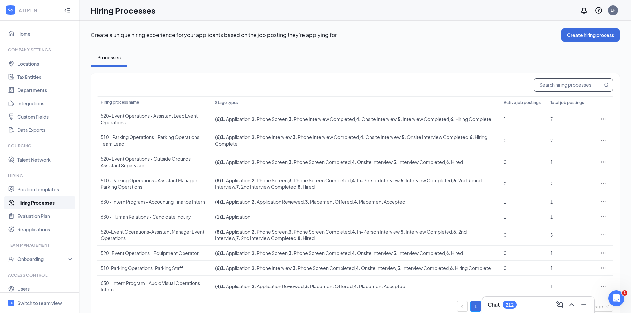
click at [560, 85] on input "text" at bounding box center [568, 85] width 69 height 13
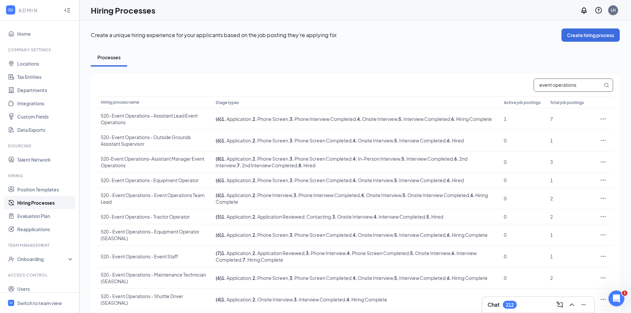
type input "event operations"
click at [603, 122] on icon "Ellipses" at bounding box center [603, 119] width 7 height 7
click at [569, 160] on span "View job postings" at bounding box center [563, 163] width 38 height 6
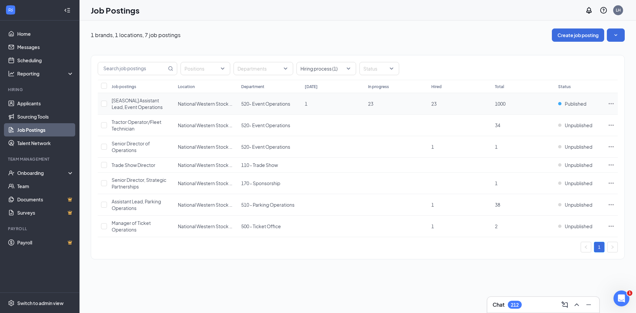
click at [611, 105] on icon "Ellipses" at bounding box center [611, 103] width 7 height 7
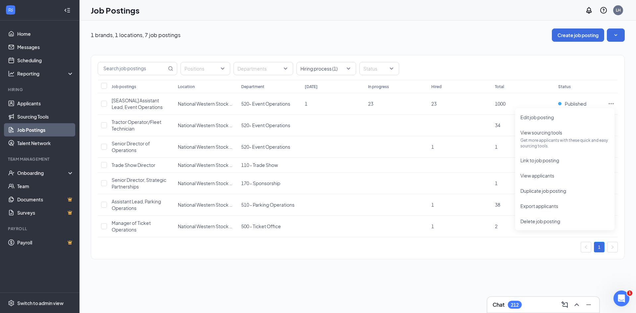
click at [344, 265] on div "Positions Departments Hiring process (1) Status Job postings Location Departmen…" at bounding box center [358, 154] width 534 height 224
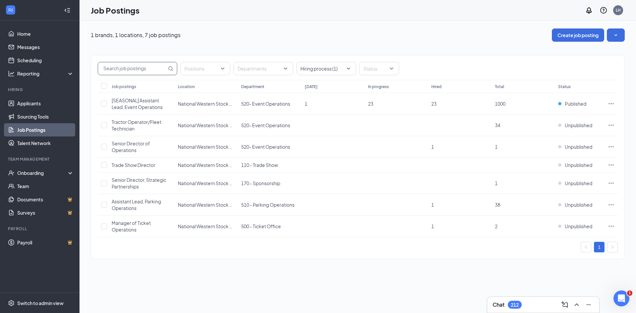
click at [140, 72] on input "text" at bounding box center [132, 68] width 69 height 13
click at [52, 306] on div "Switch to admin view" at bounding box center [40, 303] width 46 height 7
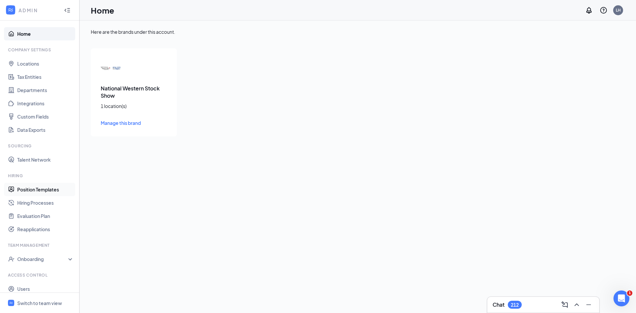
click at [46, 191] on link "Position Templates" at bounding box center [45, 189] width 57 height 13
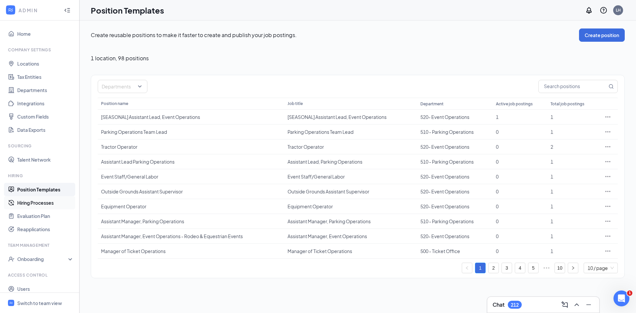
click at [47, 199] on link "Hiring Processes" at bounding box center [45, 202] width 57 height 13
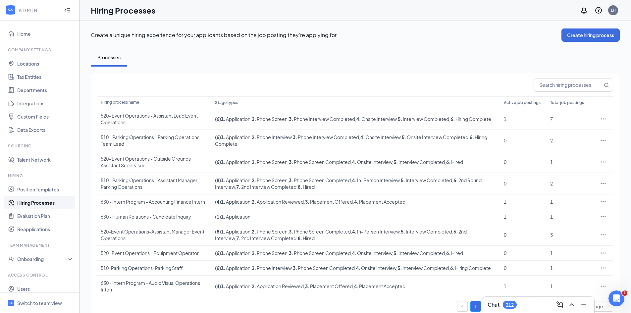
click at [520, 300] on div "Chat 212" at bounding box center [537, 304] width 101 height 11
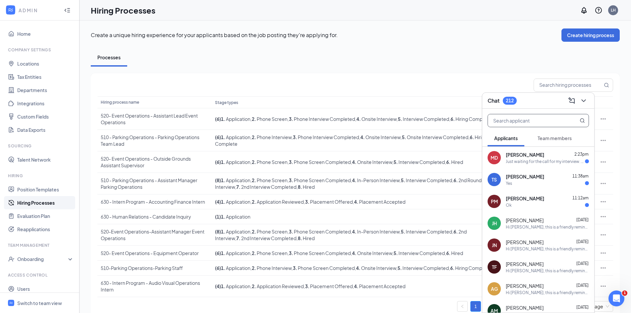
click at [535, 120] on input "text" at bounding box center [527, 120] width 78 height 13
click at [541, 159] on div "Just waiting for the call for my interview. Supposed to be at 2:15pm [DATE]." at bounding box center [545, 162] width 79 height 6
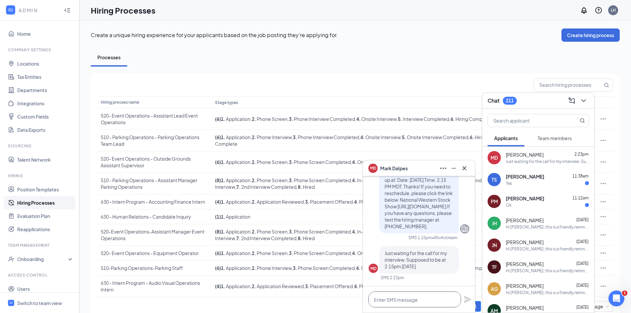
click at [405, 292] on textarea at bounding box center [414, 299] width 93 height 16
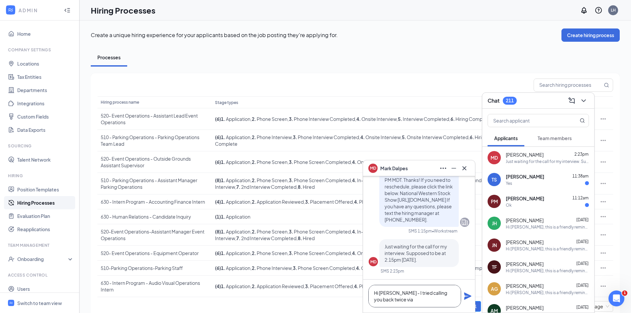
drag, startPoint x: 397, startPoint y: 292, endPoint x: 401, endPoint y: 291, distance: 4.4
click at [396, 292] on textarea "Hi [PERSON_NAME] - I tried calling you back twice via" at bounding box center [414, 296] width 93 height 23
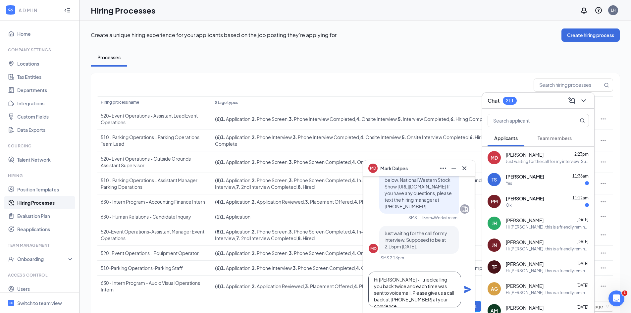
click at [422, 300] on textarea "Hi [PERSON_NAME] - I tried calling you back twice and each time was sent to voi…" at bounding box center [414, 289] width 93 height 36
type textarea "Hi [PERSON_NAME] - I tried calling you back twice and each time was sent to voi…"
click at [466, 287] on icon "Plane" at bounding box center [467, 289] width 7 height 7
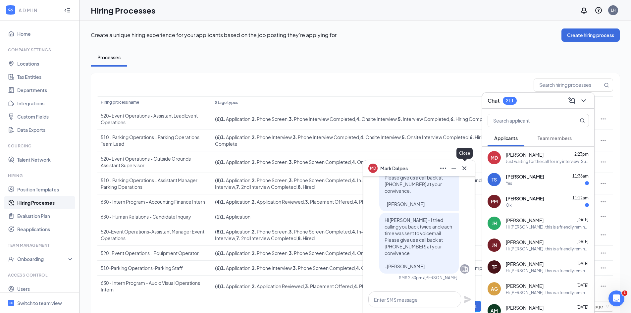
click at [467, 168] on icon "Cross" at bounding box center [464, 168] width 8 height 8
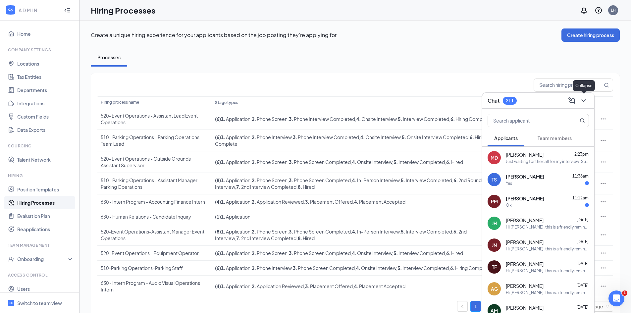
click at [580, 99] on icon "ChevronDown" at bounding box center [583, 101] width 8 height 8
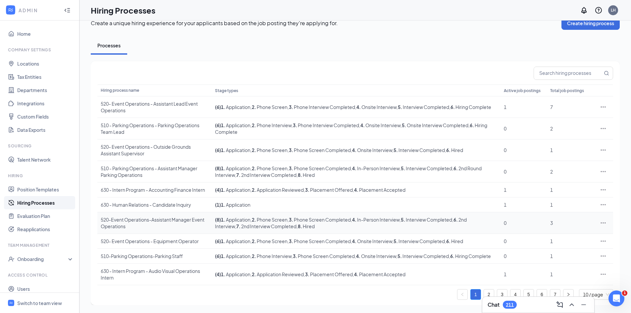
scroll to position [19, 0]
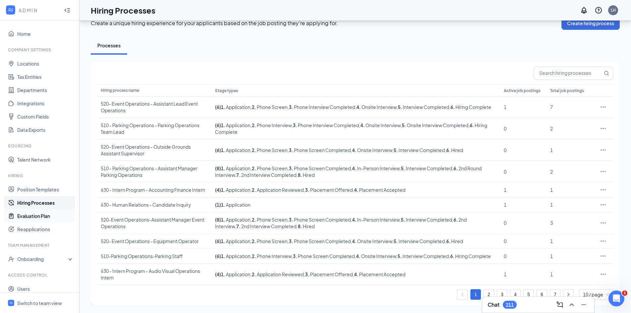
click at [36, 218] on link "Evaluation Plan" at bounding box center [45, 215] width 57 height 13
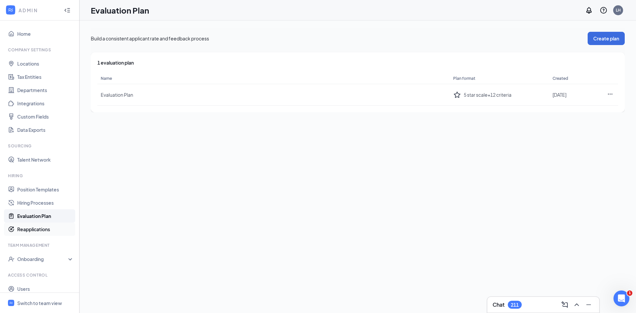
click at [36, 226] on link "Reapplications" at bounding box center [45, 228] width 57 height 13
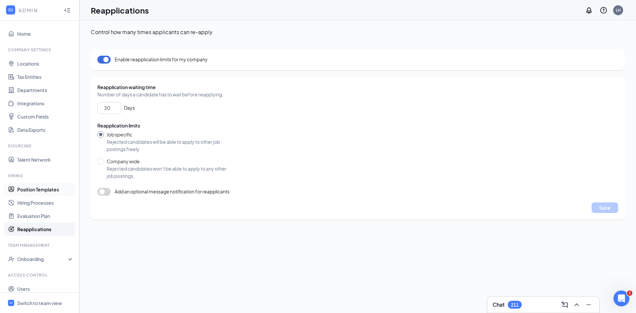
click at [39, 188] on link "Position Templates" at bounding box center [45, 189] width 57 height 13
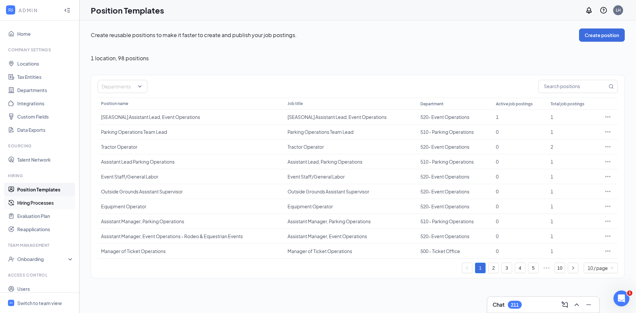
click at [38, 201] on link "Hiring Processes" at bounding box center [45, 202] width 57 height 13
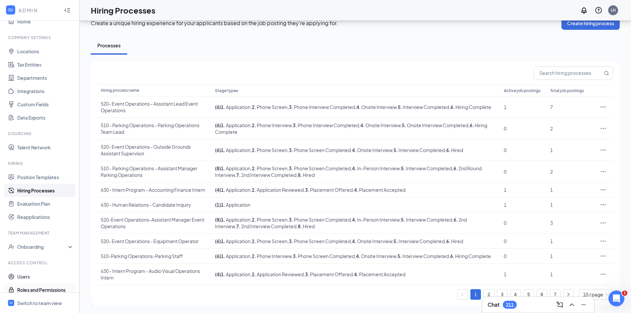
scroll to position [19, 0]
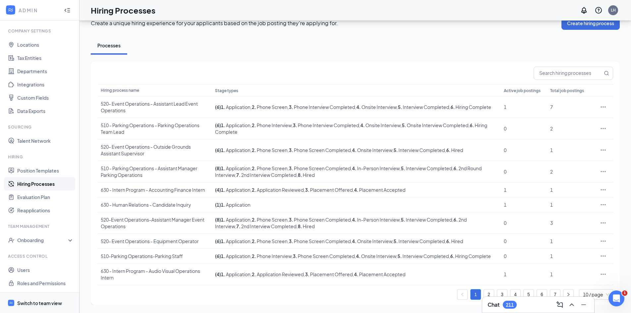
click at [32, 301] on div "Switch to team view" at bounding box center [39, 303] width 45 height 7
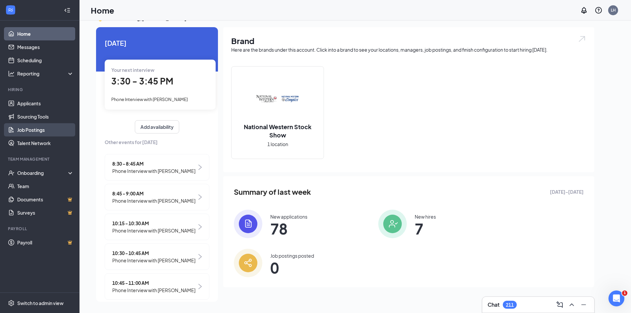
click at [30, 125] on link "Job Postings" at bounding box center [45, 129] width 57 height 13
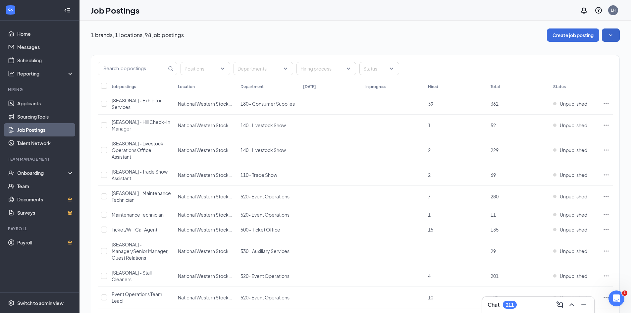
click at [609, 33] on icon "SmallChevronDown" at bounding box center [610, 35] width 7 height 7
click at [379, 73] on div at bounding box center [376, 68] width 30 height 11
click at [375, 113] on div "Unpublished" at bounding box center [382, 117] width 47 height 15
click at [145, 71] on input "text" at bounding box center [132, 68] width 69 height 13
type input "E"
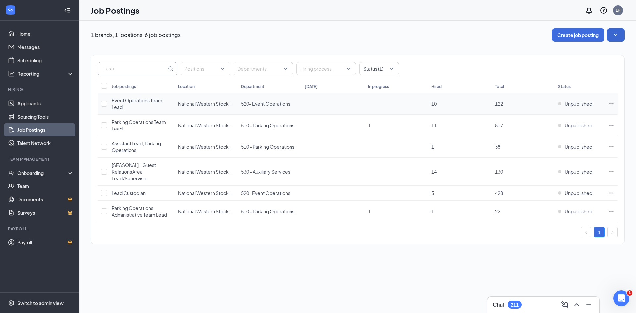
type input "Lead"
click at [611, 105] on icon "Ellipses" at bounding box center [611, 103] width 7 height 7
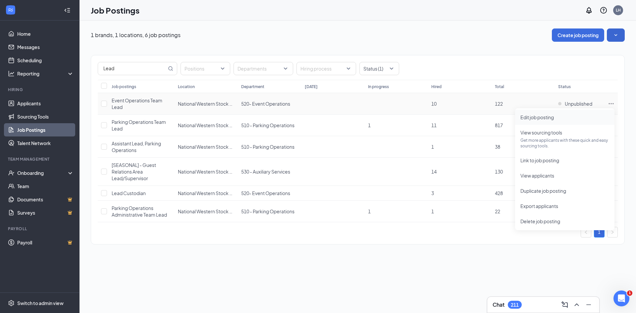
click at [543, 113] on li "Edit job posting" at bounding box center [564, 117] width 99 height 15
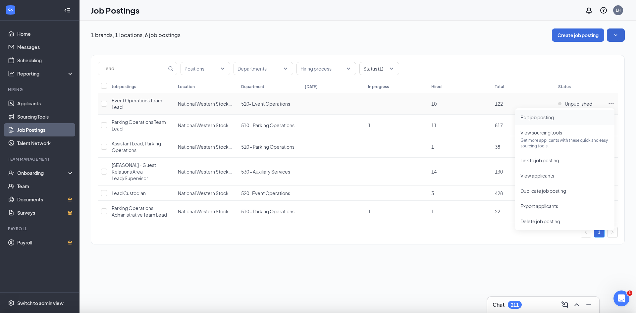
type input "Event Operations Team Lead"
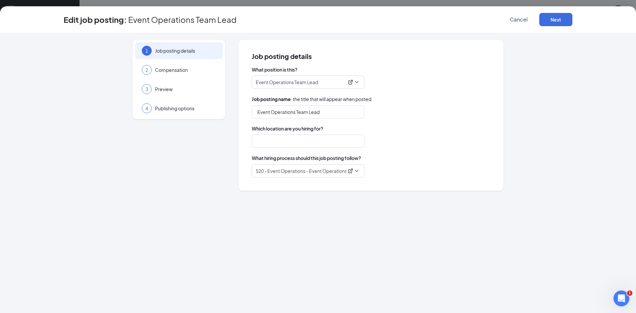
type input "National Western Stock Show"
click at [183, 69] on span "Compensation" at bounding box center [185, 70] width 61 height 7
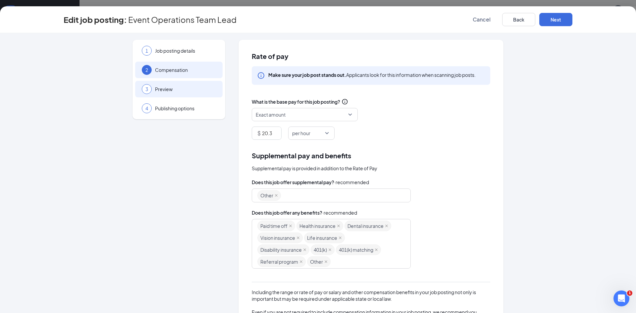
click at [182, 86] on span "Preview" at bounding box center [185, 89] width 61 height 7
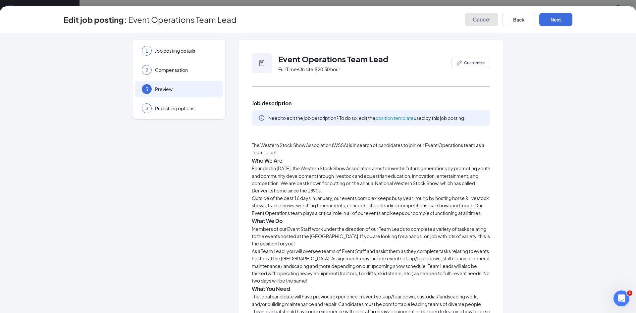
click at [486, 19] on span "Cancel" at bounding box center [481, 19] width 18 height 7
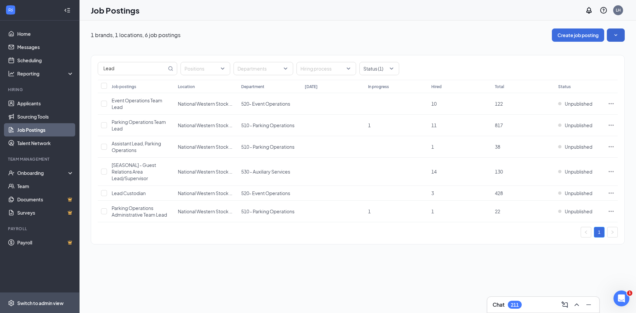
click at [36, 303] on div "Switch to admin view" at bounding box center [40, 303] width 46 height 7
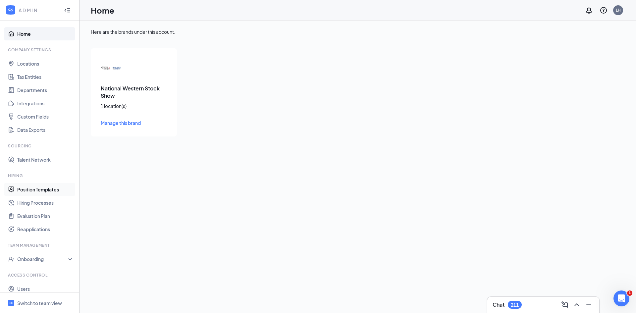
click at [28, 192] on link "Position Templates" at bounding box center [45, 189] width 57 height 13
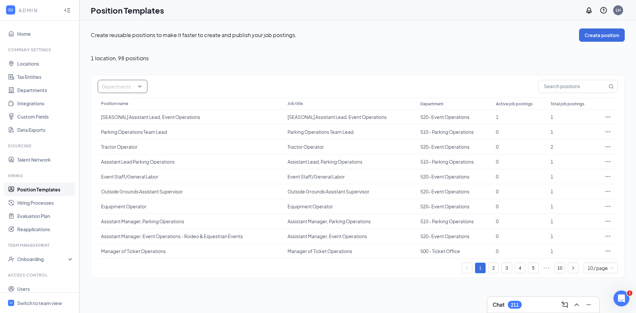
click at [125, 83] on div at bounding box center [119, 86] width 40 height 11
click at [556, 82] on input "text" at bounding box center [572, 86] width 69 height 13
type input "Lead"
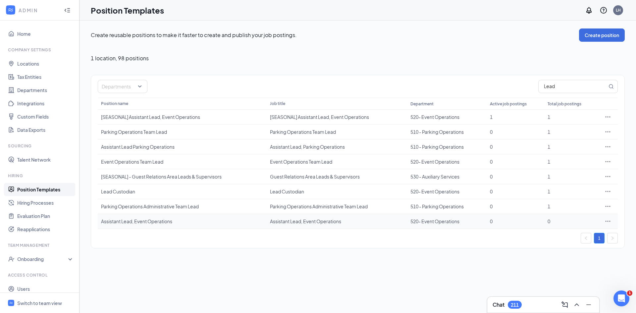
click at [607, 219] on icon "Ellipses" at bounding box center [607, 221] width 7 height 7
click at [580, 237] on span "Edit" at bounding box center [577, 234] width 57 height 7
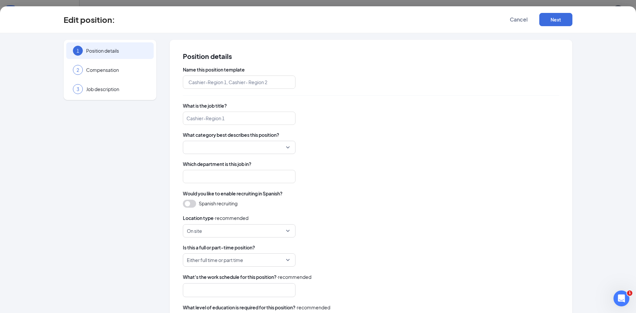
type input "Assistant Lead, Event Operations"
type input "520- Event Operations"
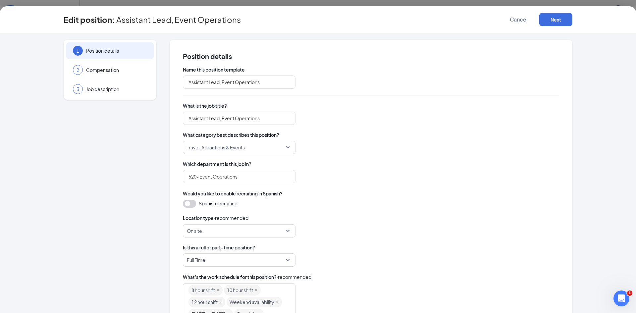
scroll to position [120, 0]
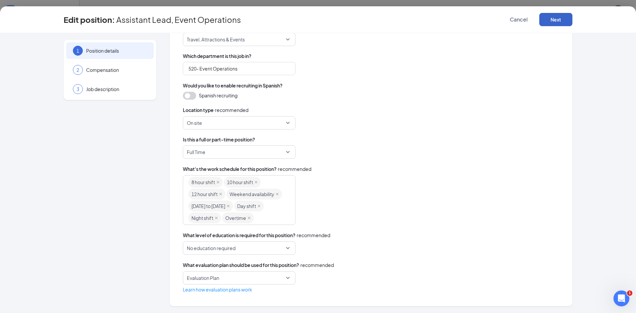
click at [559, 20] on button "Next" at bounding box center [555, 19] width 33 height 13
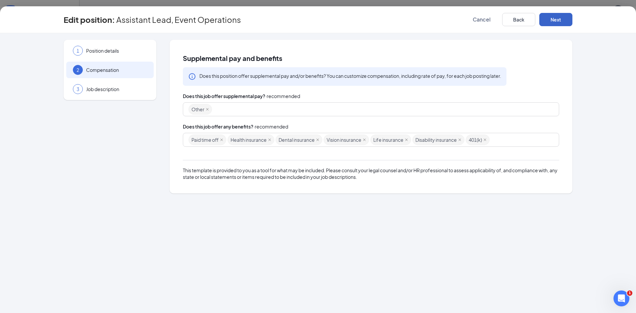
click at [559, 20] on button "Next" at bounding box center [555, 19] width 33 height 13
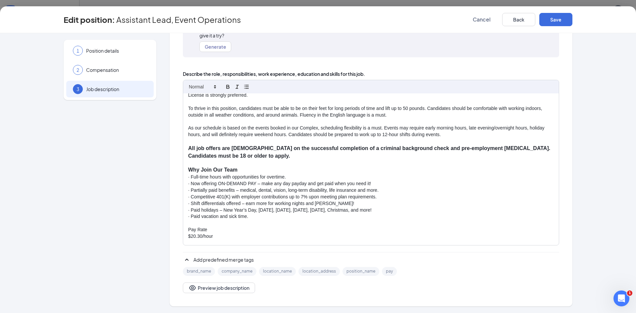
scroll to position [194, 0]
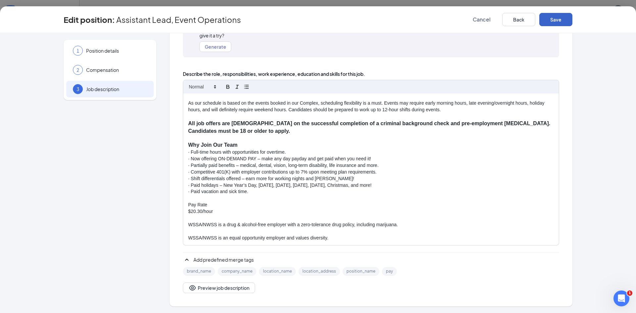
click at [552, 17] on button "Save" at bounding box center [555, 19] width 33 height 13
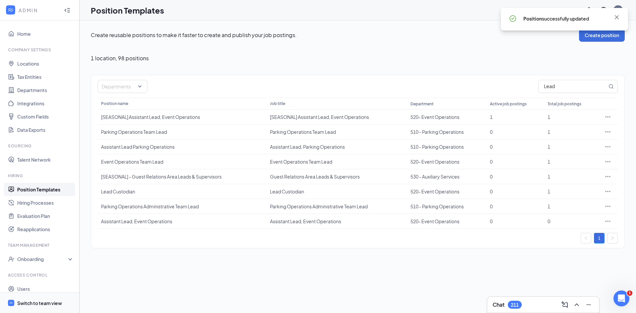
click at [37, 302] on div "Switch to team view" at bounding box center [39, 303] width 45 height 7
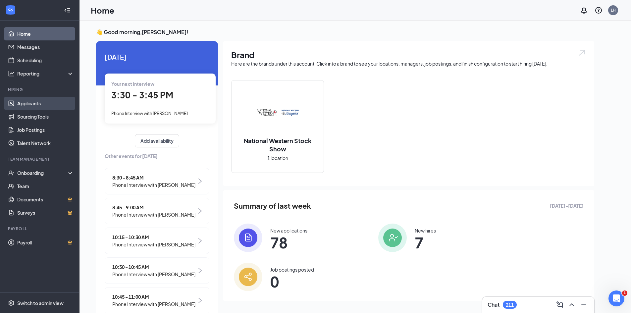
click at [30, 105] on link "Applicants" at bounding box center [45, 103] width 57 height 13
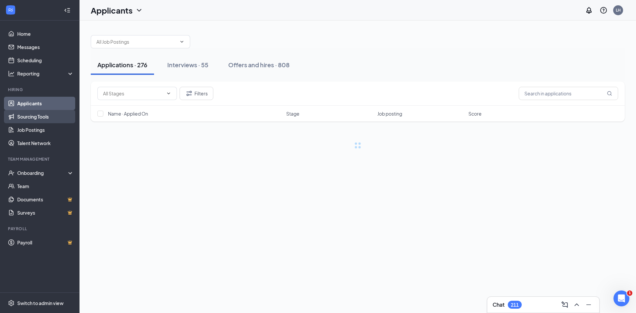
click at [32, 116] on link "Sourcing Tools" at bounding box center [45, 116] width 57 height 13
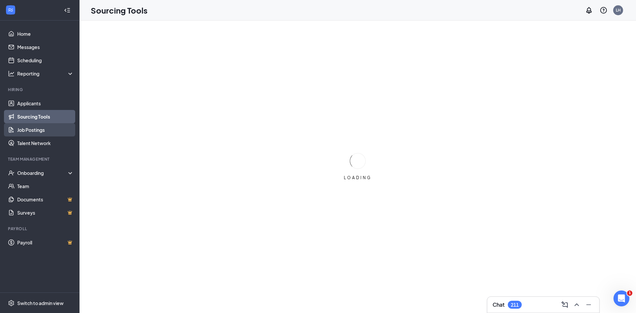
click at [31, 126] on link "Job Postings" at bounding box center [45, 129] width 57 height 13
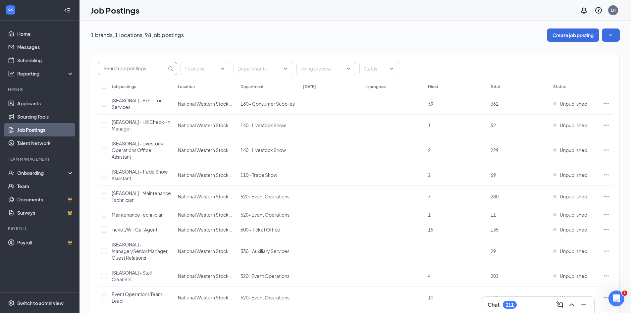
click at [160, 73] on input "text" at bounding box center [132, 68] width 69 height 13
type input "lead"
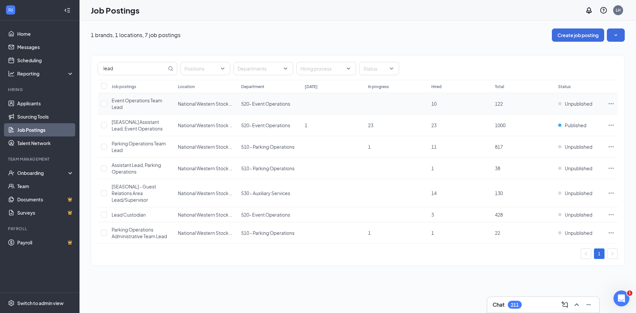
click at [608, 103] on icon "Ellipses" at bounding box center [611, 103] width 7 height 7
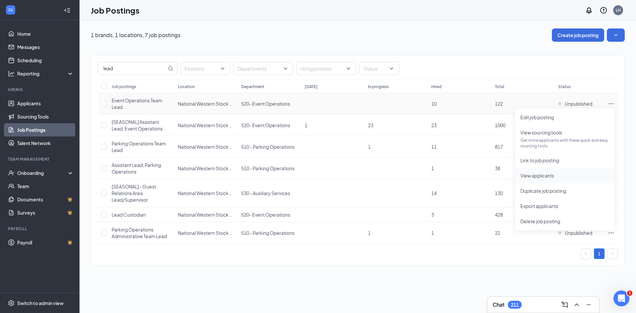
click at [541, 177] on span "View applicants" at bounding box center [537, 175] width 34 height 6
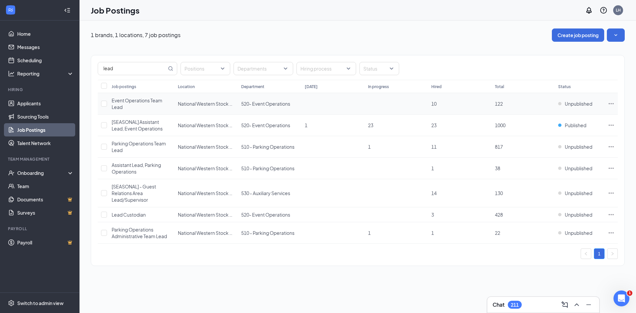
click at [607, 104] on td at bounding box center [610, 104] width 13 height 22
click at [607, 103] on td at bounding box center [610, 104] width 13 height 22
click at [610, 104] on icon "Ellipses" at bounding box center [611, 103] width 7 height 7
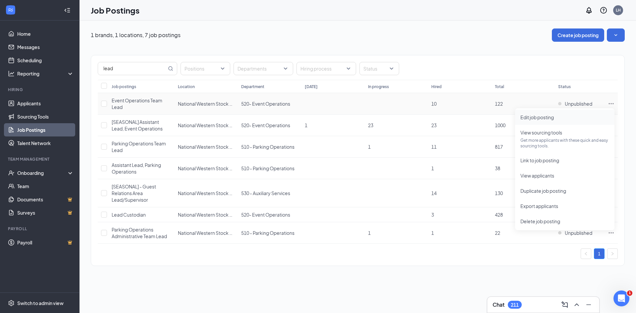
click at [540, 123] on li "Edit job posting" at bounding box center [564, 117] width 99 height 15
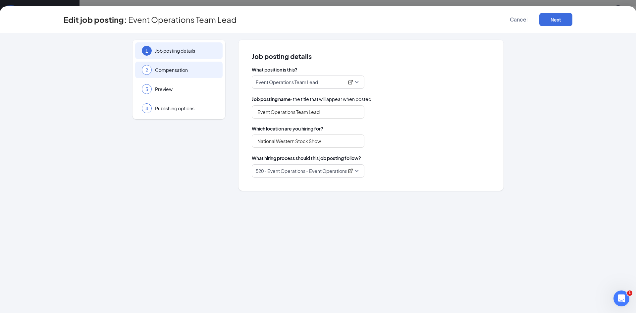
click at [192, 74] on div "2 Compensation" at bounding box center [178, 70] width 87 height 17
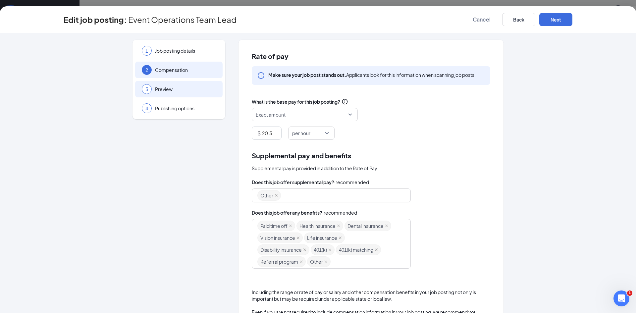
click at [188, 82] on div "3 Preview" at bounding box center [178, 89] width 87 height 17
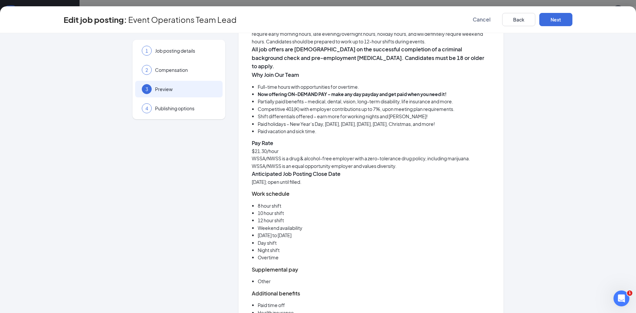
scroll to position [331, 0]
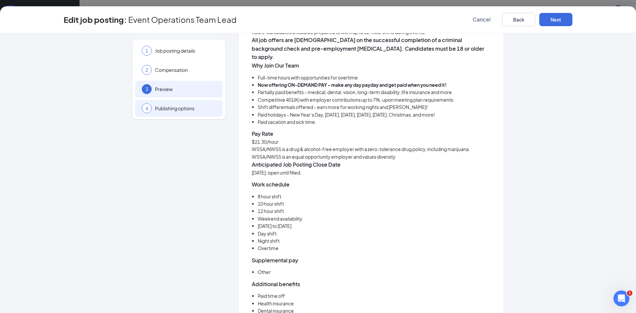
click at [154, 114] on div "4 Publishing options" at bounding box center [178, 108] width 87 height 17
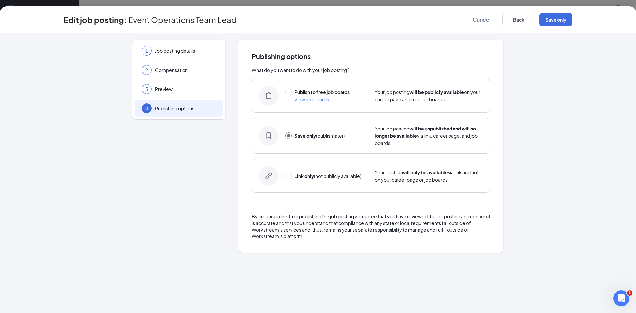
scroll to position [0, 0]
click at [508, 20] on button "Back" at bounding box center [518, 19] width 33 height 13
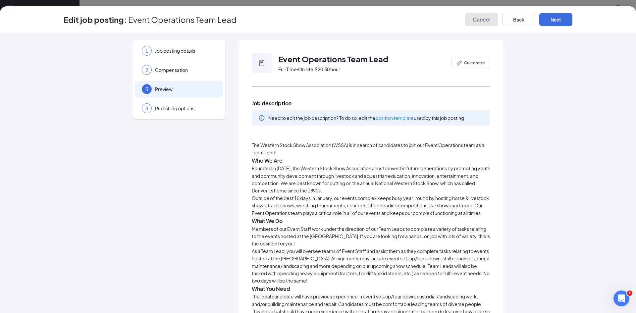
click at [481, 16] on span "Cancel" at bounding box center [481, 19] width 18 height 7
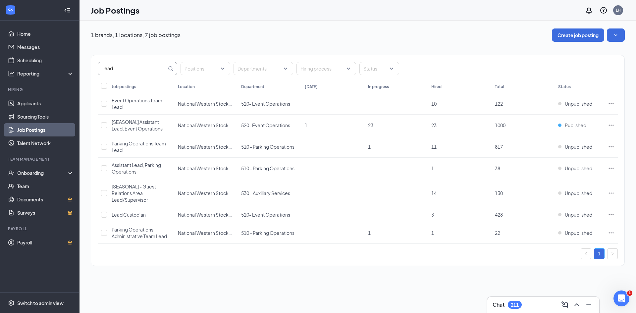
click at [159, 72] on input "lead" at bounding box center [132, 68] width 69 height 13
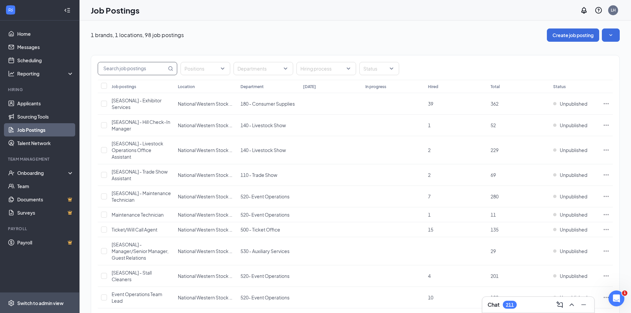
click at [39, 302] on div "Switch to admin view" at bounding box center [40, 303] width 46 height 7
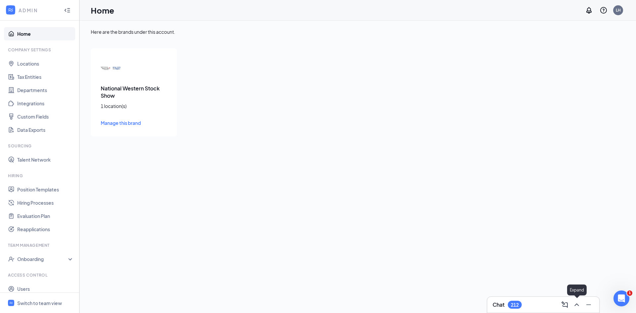
click at [576, 307] on icon "ChevronUp" at bounding box center [576, 305] width 8 height 8
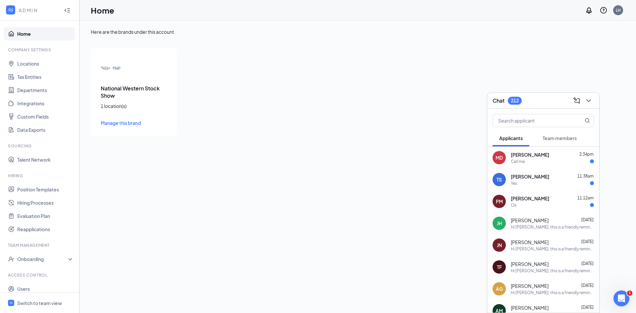
click at [522, 162] on div "Call me" at bounding box center [518, 162] width 14 height 6
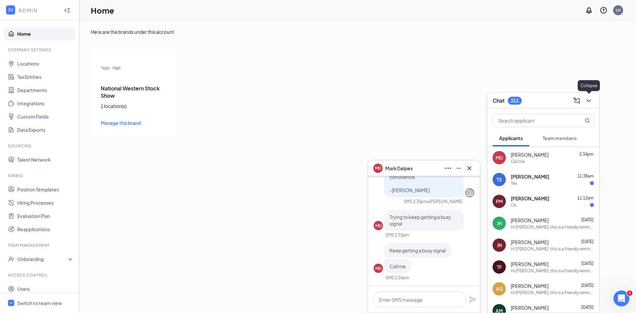
drag, startPoint x: 588, startPoint y: 102, endPoint x: 587, endPoint y: 106, distance: 3.9
click at [589, 102] on icon "ChevronDown" at bounding box center [588, 101] width 8 height 8
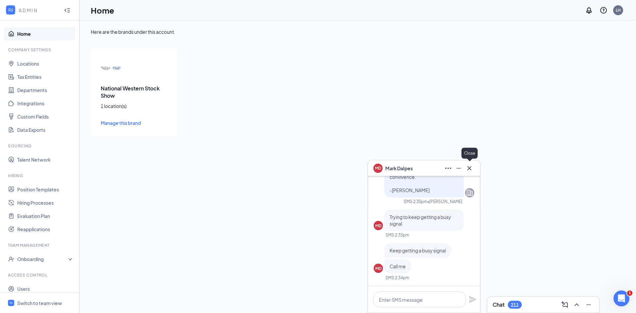
click at [469, 165] on icon "Cross" at bounding box center [469, 168] width 8 height 8
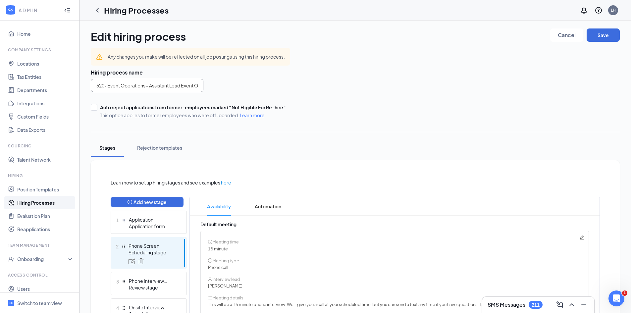
click at [137, 85] on input "520- Event Operations - Assistant Lead Event Operations" at bounding box center [147, 85] width 113 height 13
click at [411, 134] on div "Edit hiring process Cancel Save Any changes you make will be reflected on all j…" at bounding box center [355, 212] width 529 height 369
